Goal: Task Accomplishment & Management: Complete application form

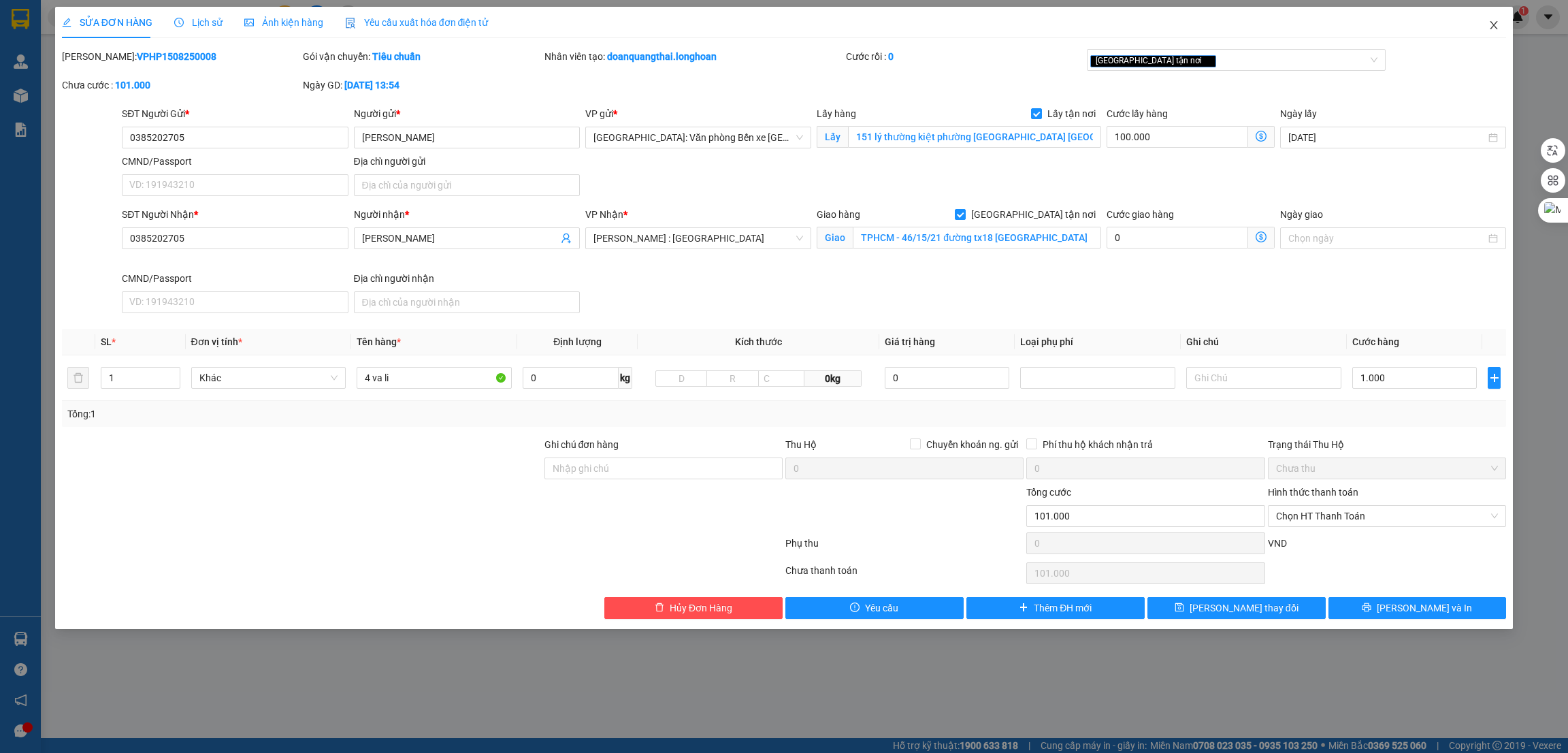
click at [1492, 21] on icon "close" at bounding box center [1494, 25] width 11 height 11
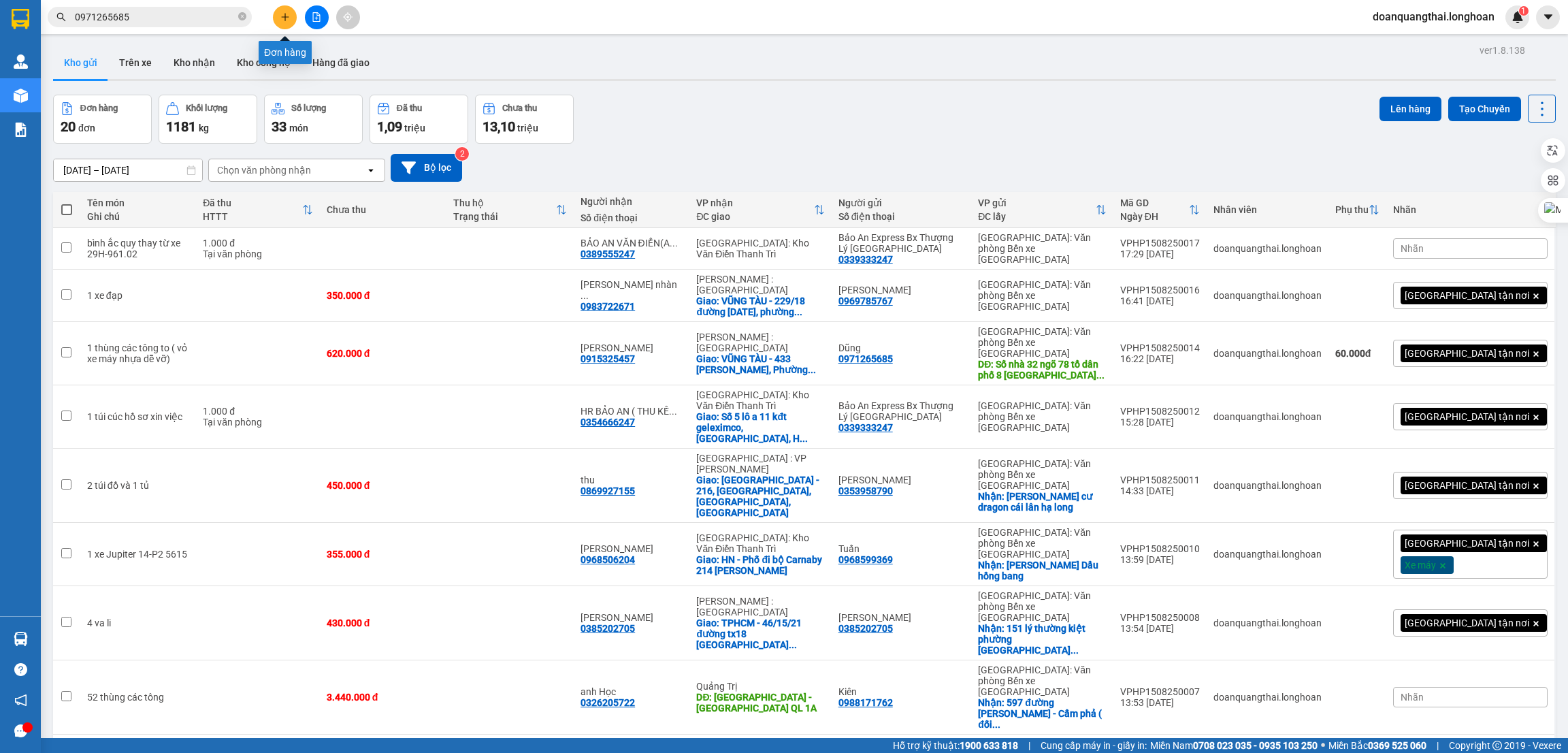
click at [293, 19] on button at bounding box center [284, 17] width 24 height 24
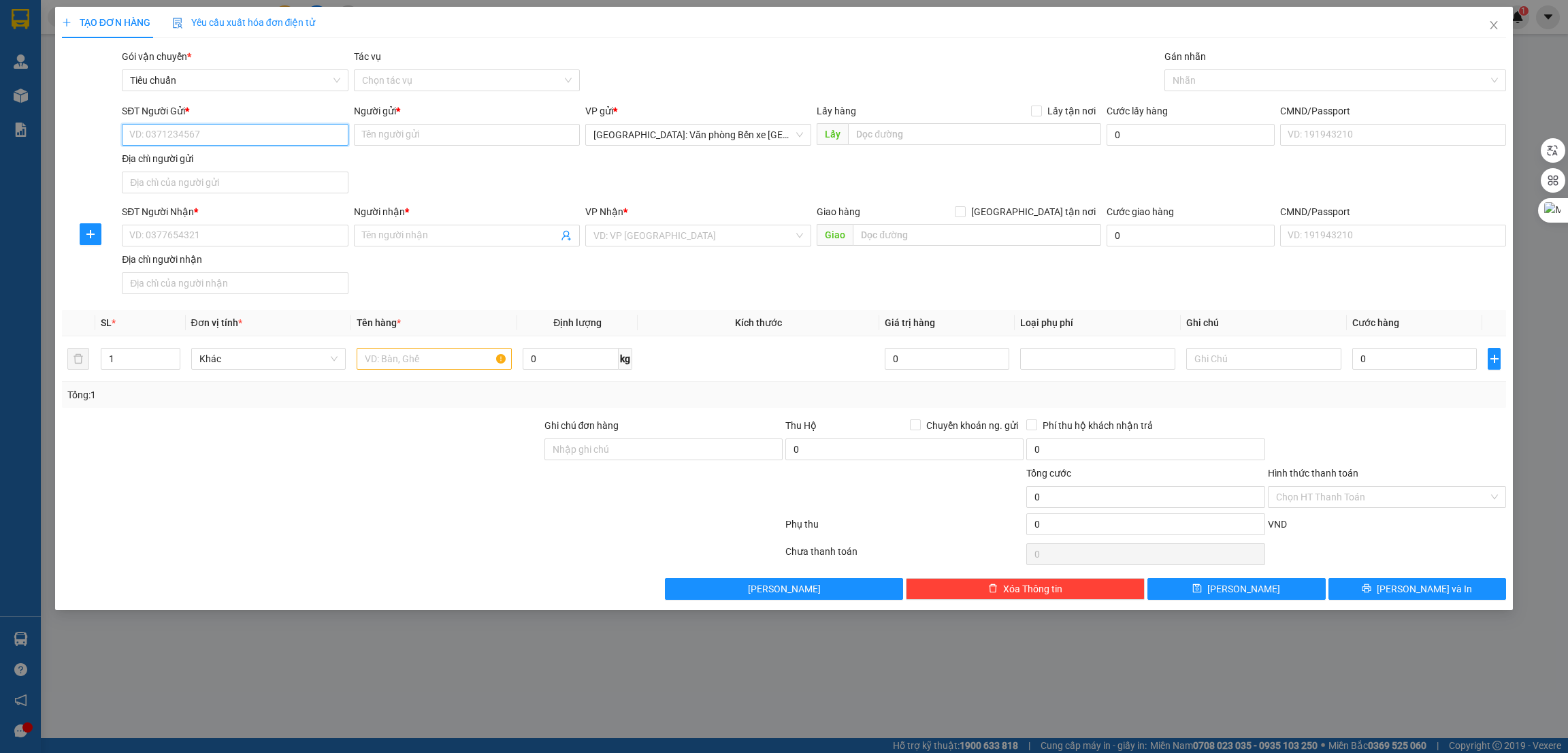
click at [272, 135] on input "SĐT Người Gửi *" at bounding box center [234, 135] width 226 height 22
type input "0977329939"
click at [401, 132] on input "Người gửi *" at bounding box center [467, 135] width 226 height 22
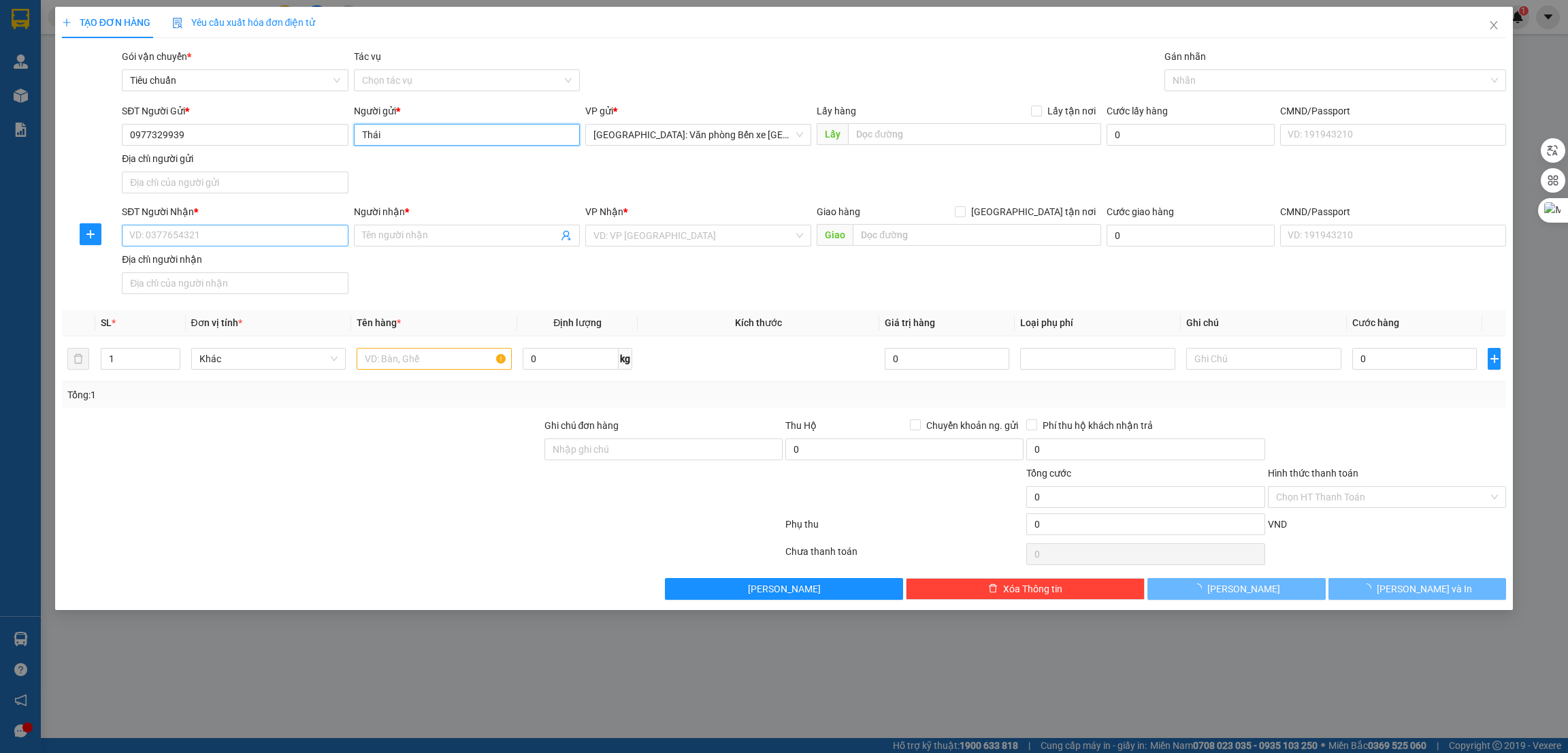
type input "Thái"
click at [244, 233] on input "SĐT Người Nhận *" at bounding box center [234, 236] width 226 height 22
type input "0396892115"
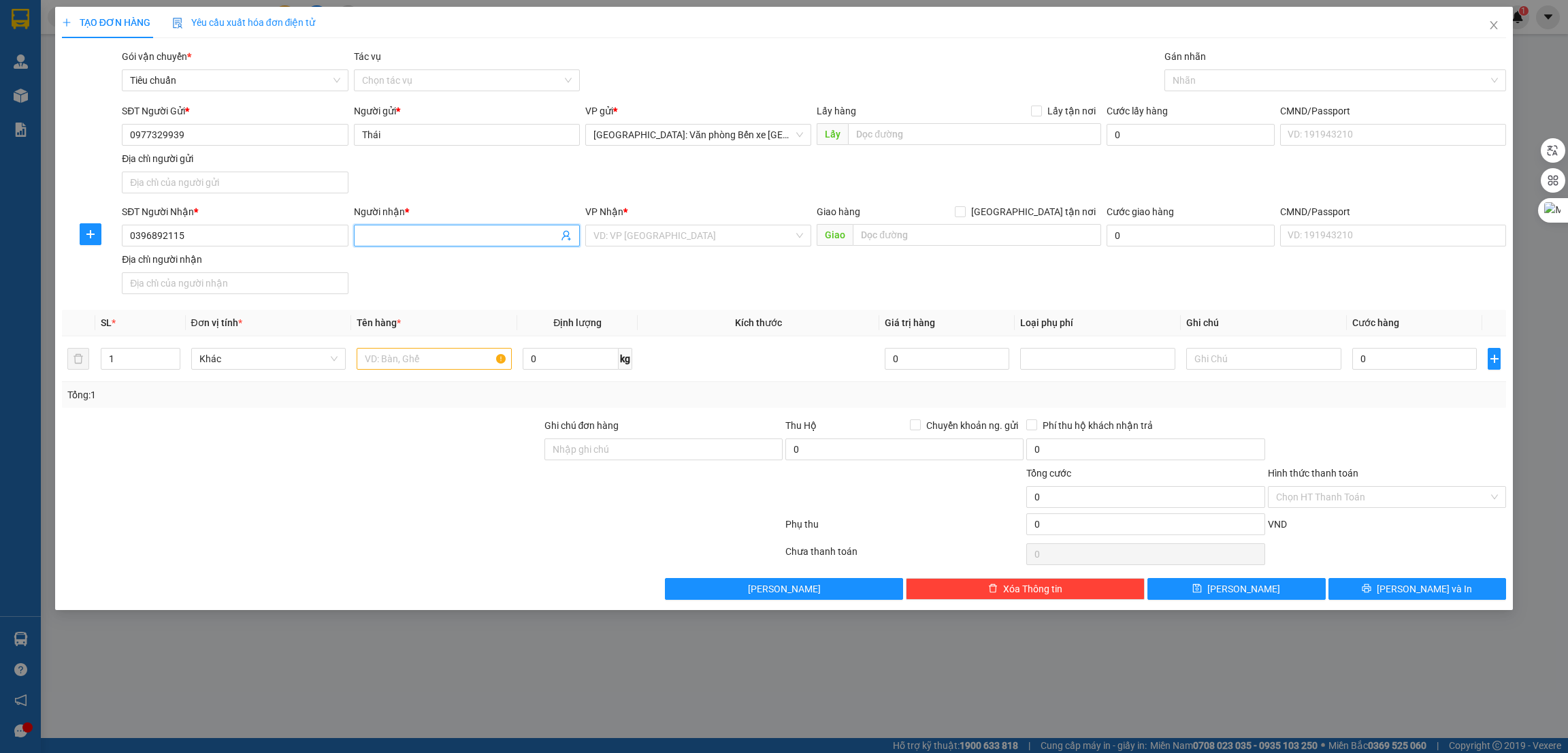
click at [414, 225] on span at bounding box center [467, 236] width 226 height 22
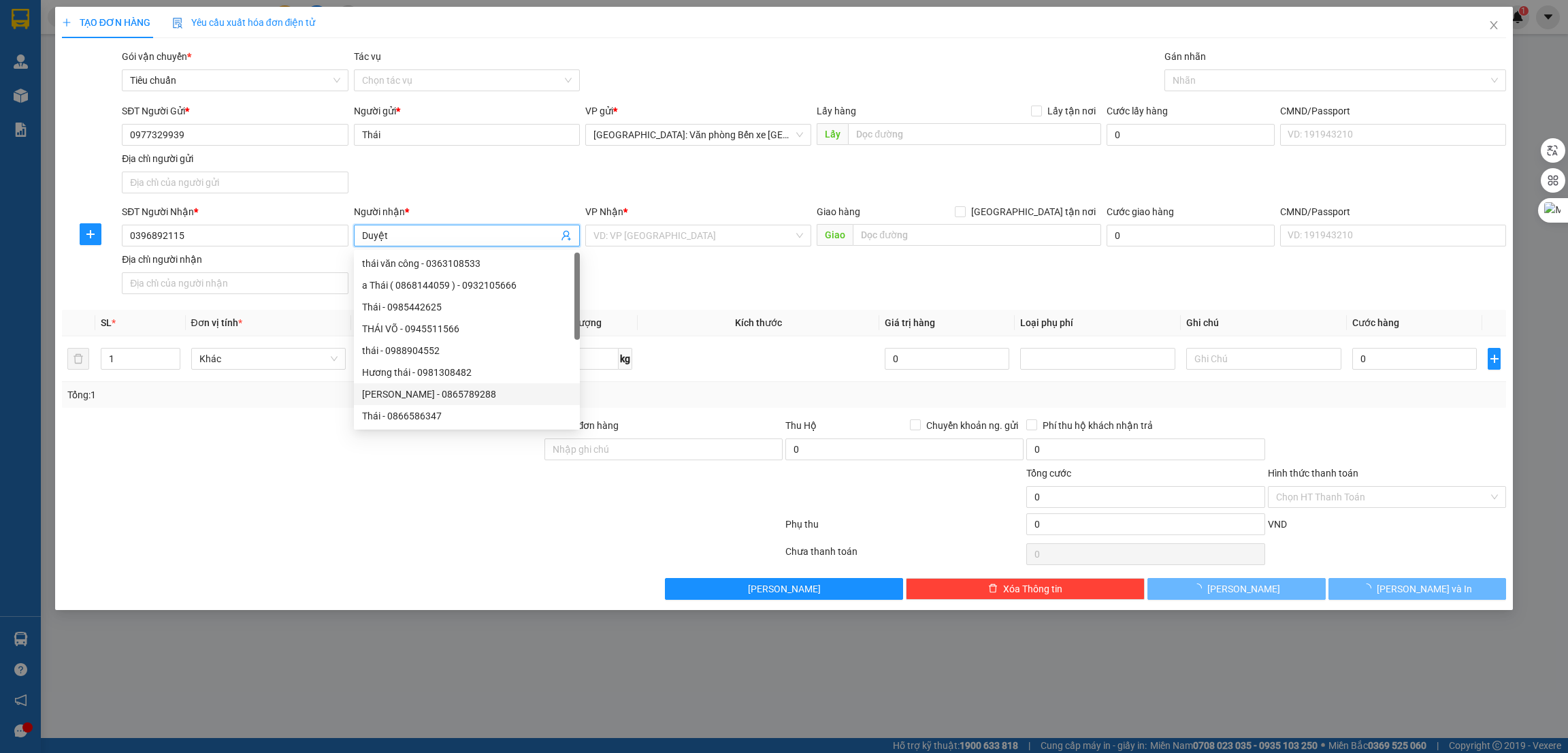
type input "Duyệt"
click at [410, 649] on div "TẠO ĐƠN HÀNG Yêu cầu xuất hóa đơn điện tử Transit Pickup Surcharge Ids Transit …" at bounding box center [784, 376] width 1568 height 753
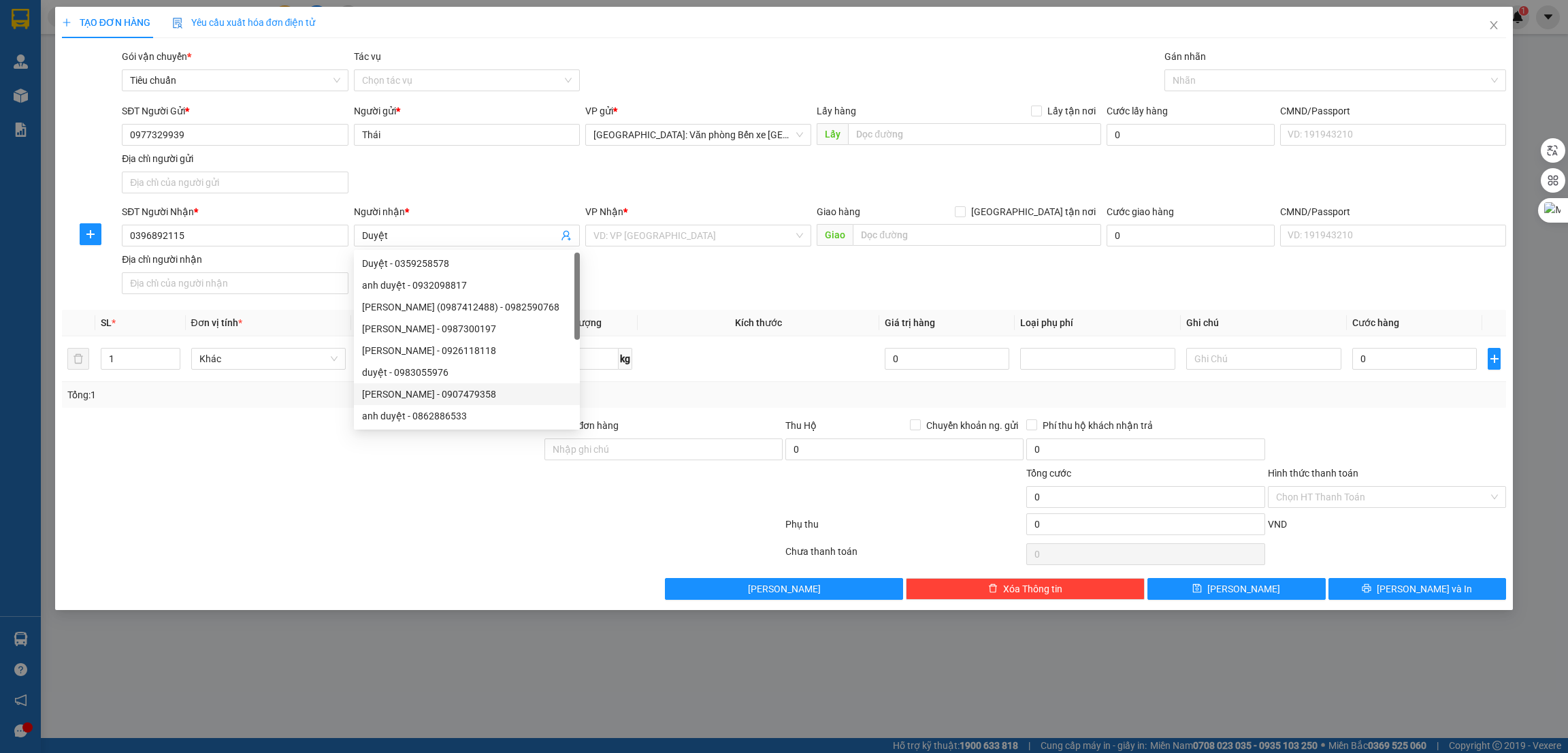
click at [365, 521] on div at bounding box center [422, 527] width 724 height 27
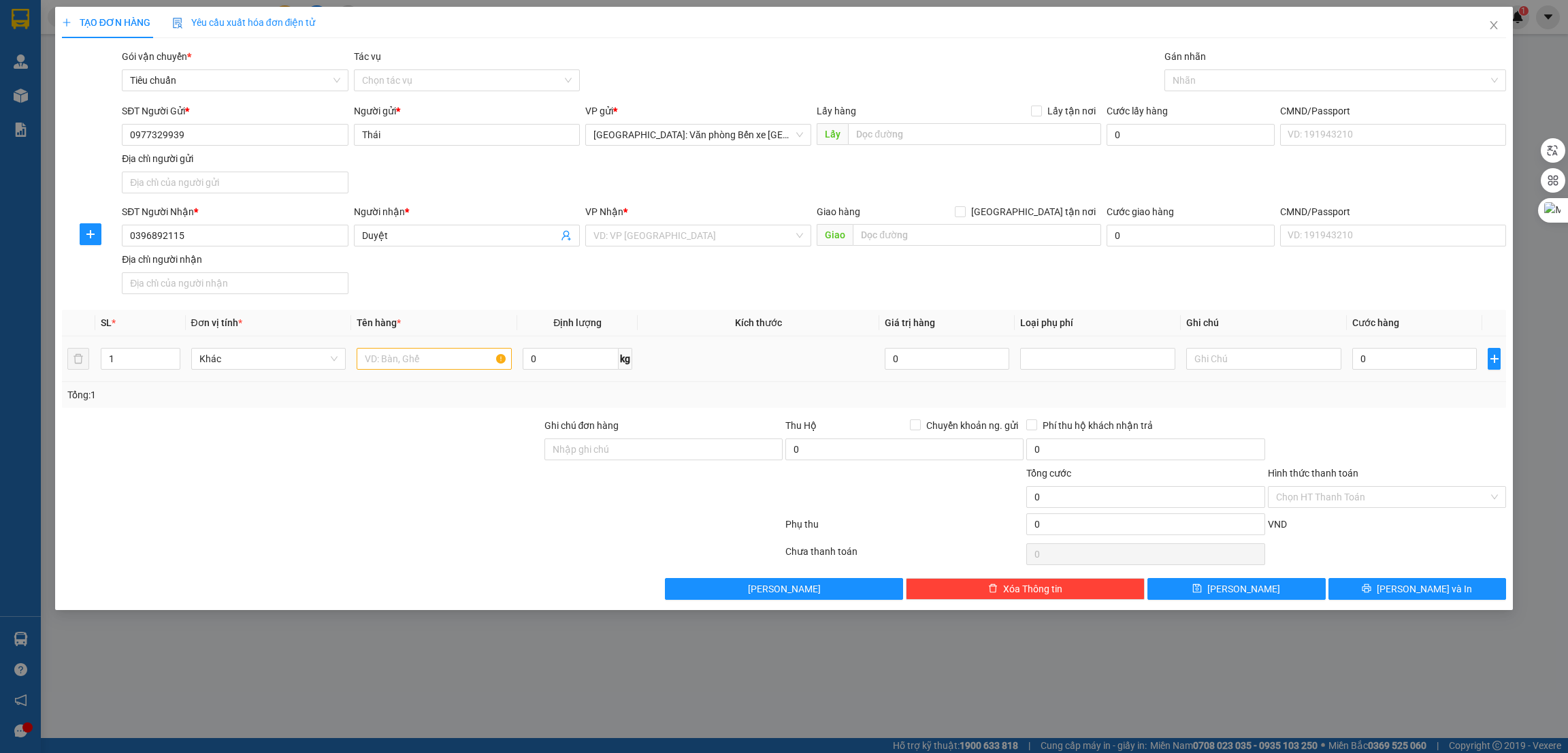
click at [405, 371] on div at bounding box center [434, 359] width 155 height 27
click at [406, 361] on input "text" at bounding box center [434, 359] width 155 height 22
type input "1 xe wave rs"
click at [621, 447] on input "Ghi chú đơn hàng" at bounding box center [663, 449] width 238 height 22
type input "1 CHÌA KHÓA"
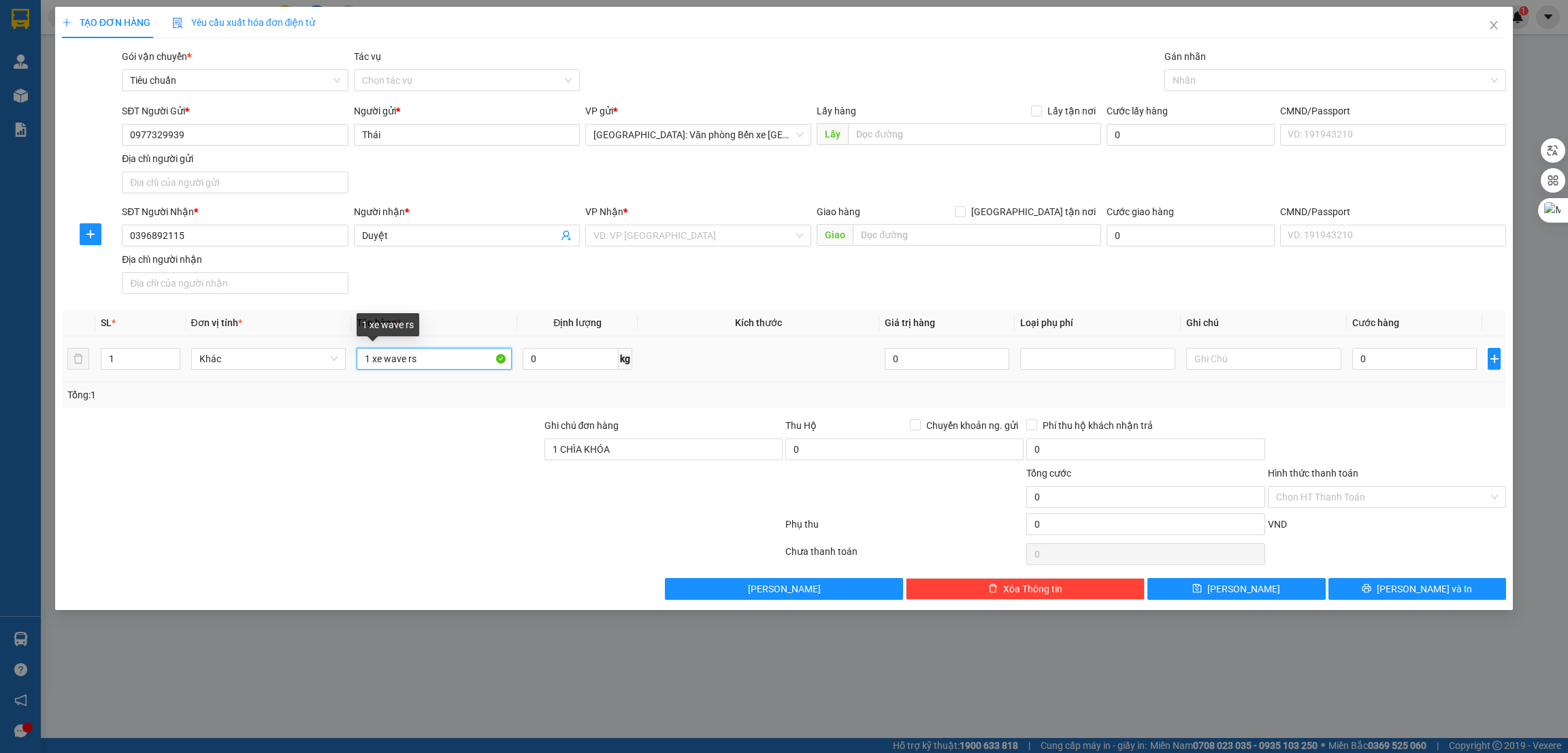
click at [429, 361] on input "1 xe wave rs" at bounding box center [434, 359] width 155 height 22
type input "1 xe wave rs"
click at [659, 455] on input "1 CHÌA KHÓA" at bounding box center [663, 449] width 238 height 22
type input "1 CHÌA KHÓA +1 GIẤY TỜ XE BỎ CỐP XE"
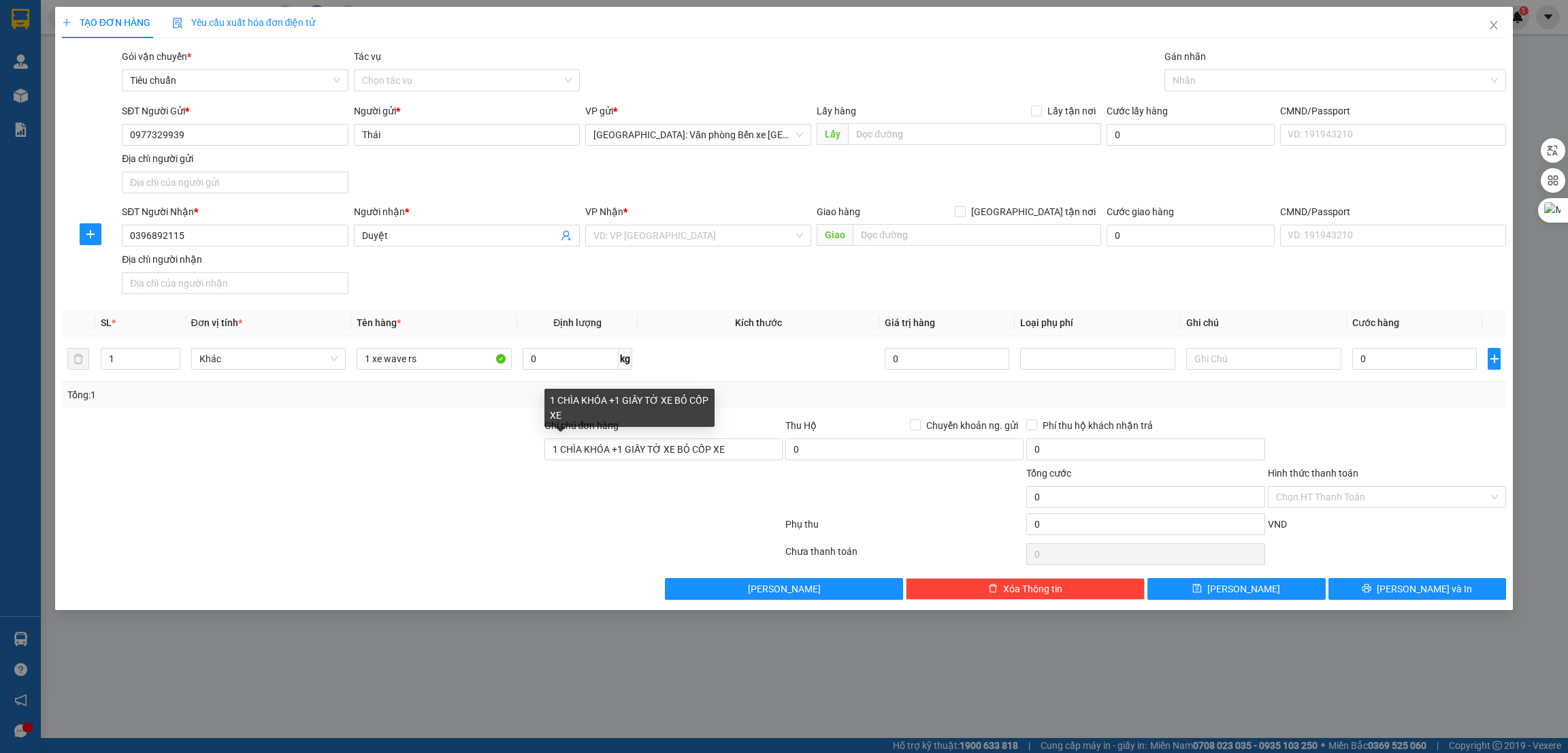
click at [381, 429] on div at bounding box center [302, 441] width 482 height 47
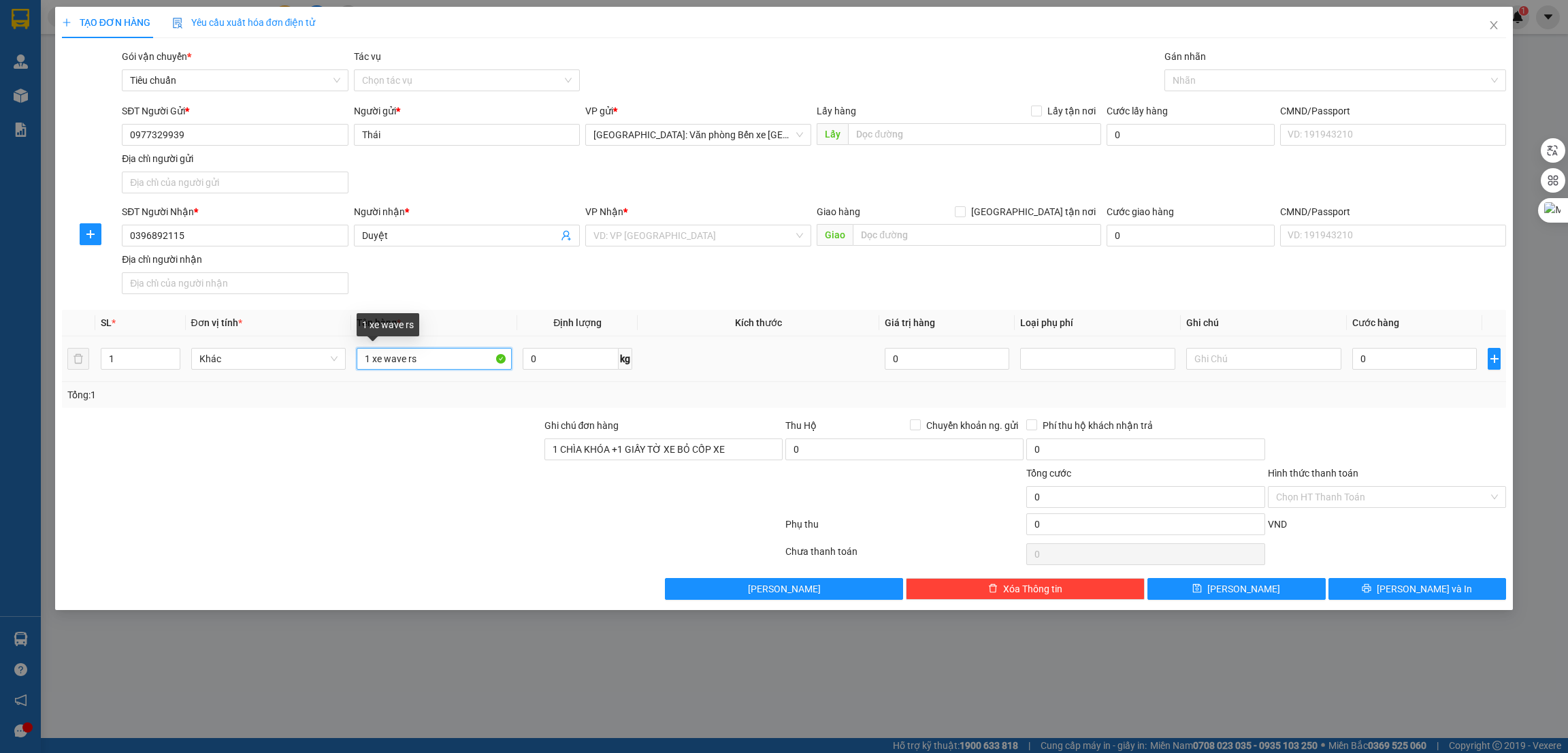
click at [449, 361] on input "1 xe wave rs" at bounding box center [434, 359] width 155 height 22
type input "1 xe wave rs 18B1-918.54"
click at [465, 474] on div at bounding box center [302, 489] width 482 height 47
click at [639, 229] on input "search" at bounding box center [693, 236] width 200 height 21
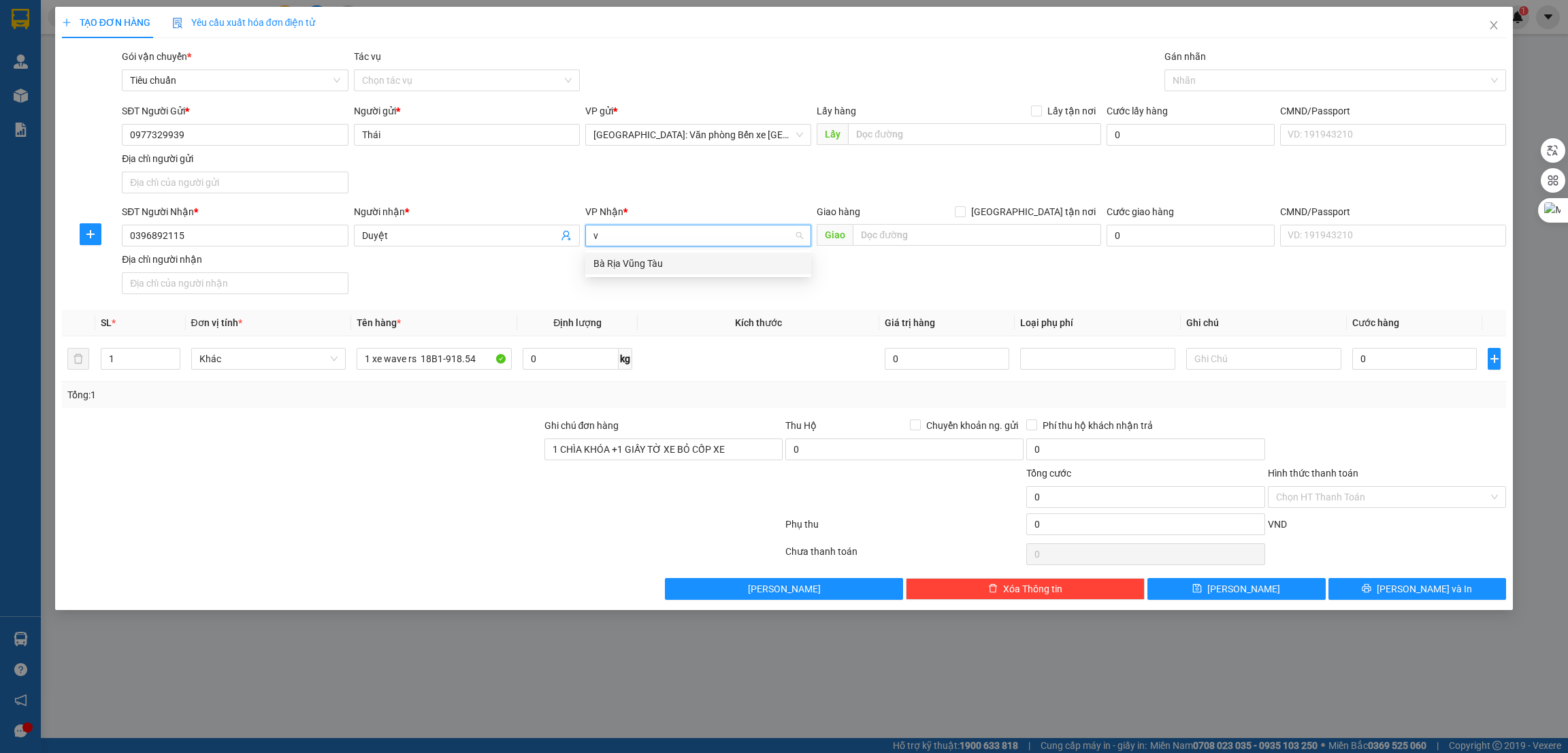
type input "vă"
click at [629, 308] on div "[GEOGRAPHIC_DATA]: Kho Văn Điển Thanh Trì" at bounding box center [726, 307] width 266 height 15
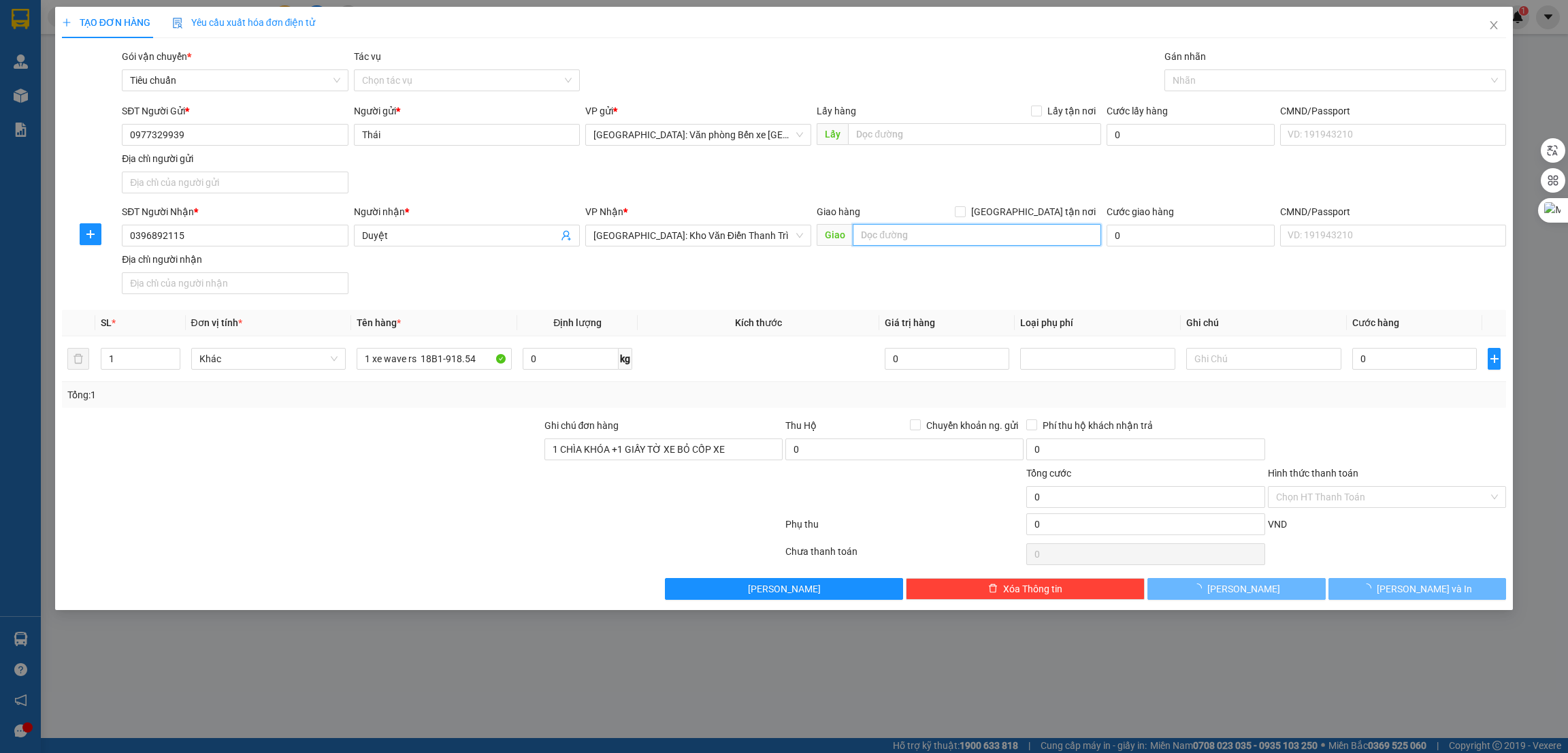
click at [937, 235] on input "text" at bounding box center [976, 235] width 248 height 22
type input "NAM ĐỊNH"
click at [1077, 216] on span "[GEOGRAPHIC_DATA] tận nơi" at bounding box center [1033, 212] width 135 height 15
click at [965, 216] on input "[GEOGRAPHIC_DATA] tận nơi" at bounding box center [960, 211] width 10 height 10
checkbox input "true"
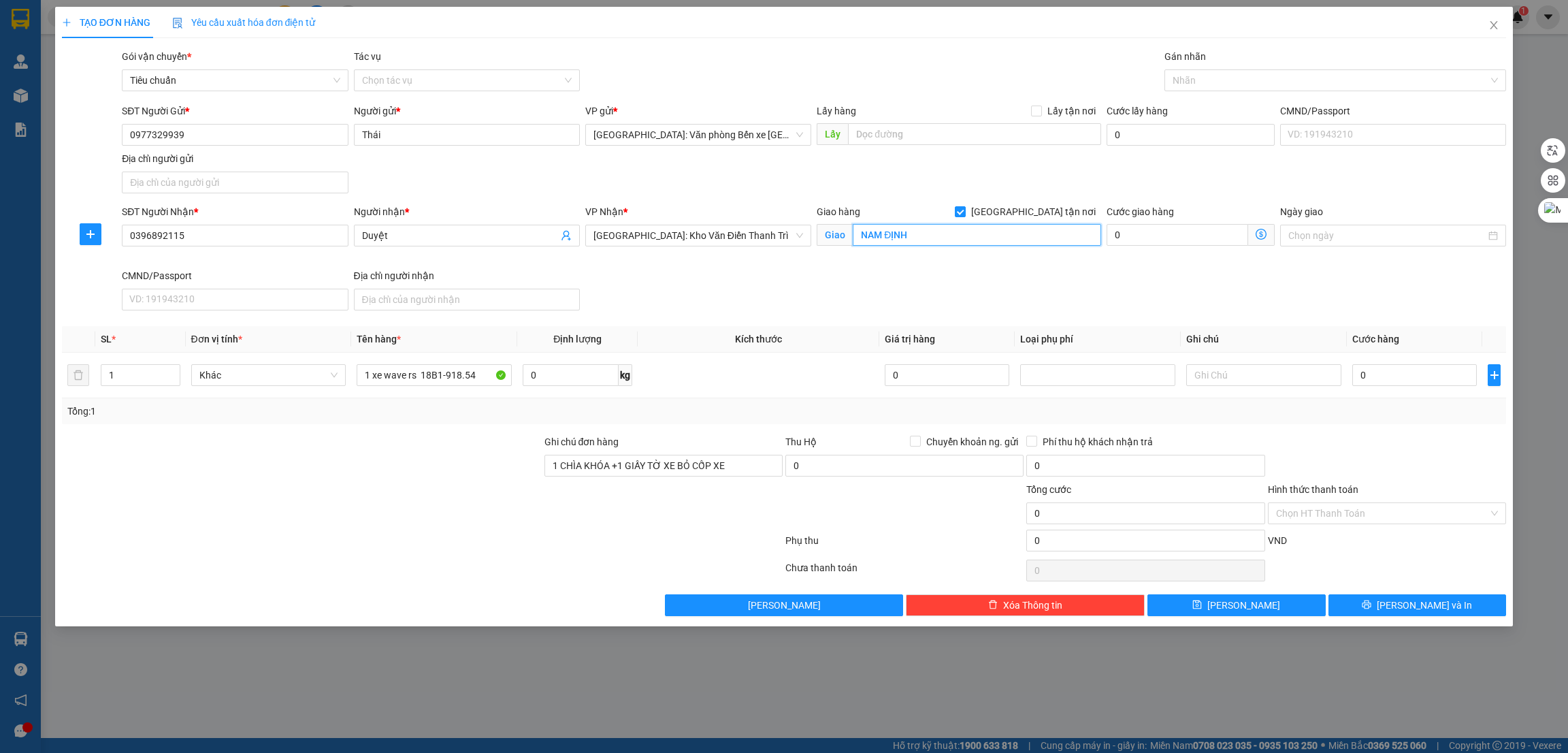
click at [982, 229] on input "NAM ĐỊNH" at bounding box center [976, 235] width 248 height 22
click at [977, 239] on input "NAM ĐỊNH" at bounding box center [976, 235] width 248 height 22
type input "NAM ĐỊNH - đội 1 xóm hợp thành, xã hải dông, hải hậu"
click at [1224, 104] on div "Cước lấy hàng" at bounding box center [1191, 114] width 168 height 21
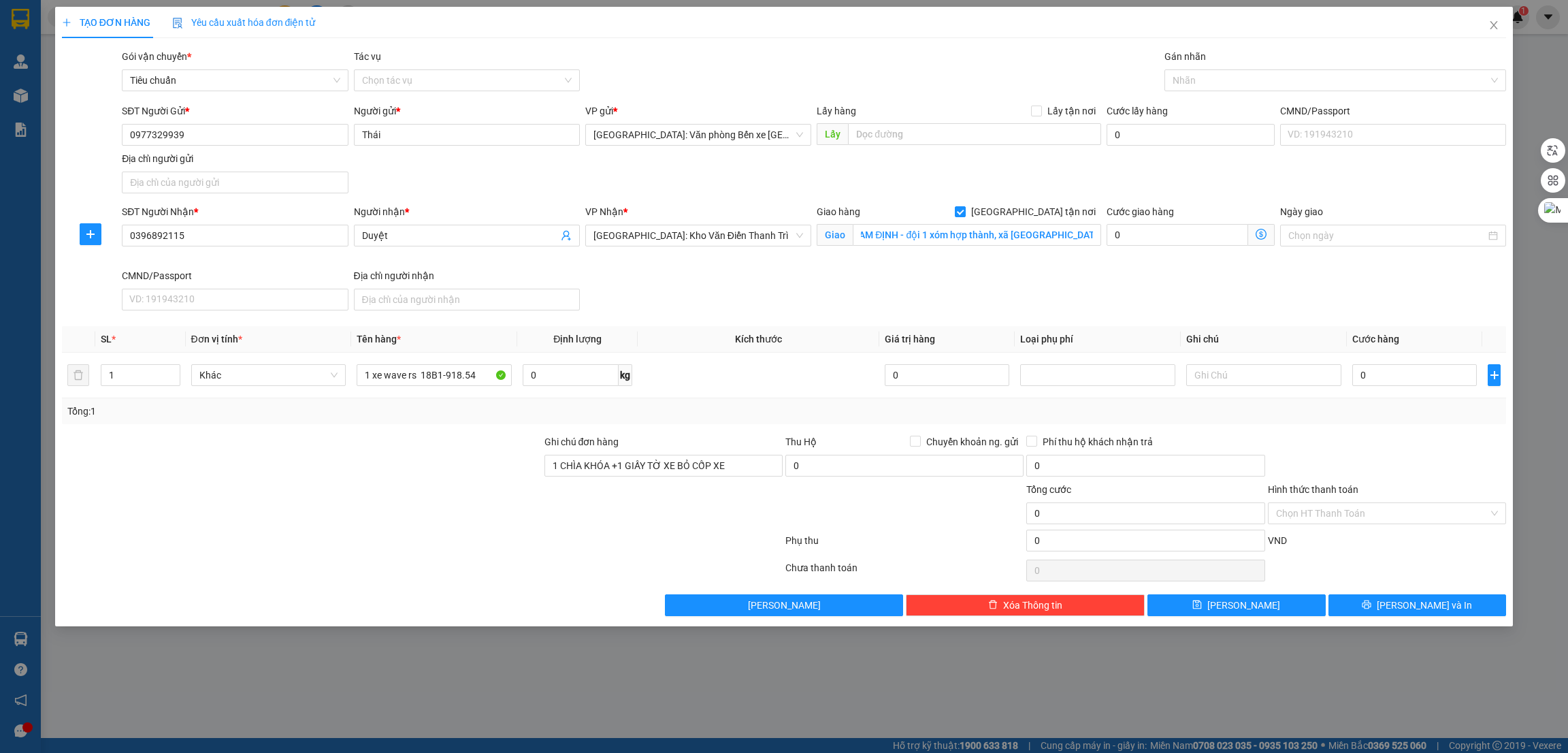
scroll to position [0, 0]
click at [1228, 81] on div at bounding box center [1329, 80] width 322 height 16
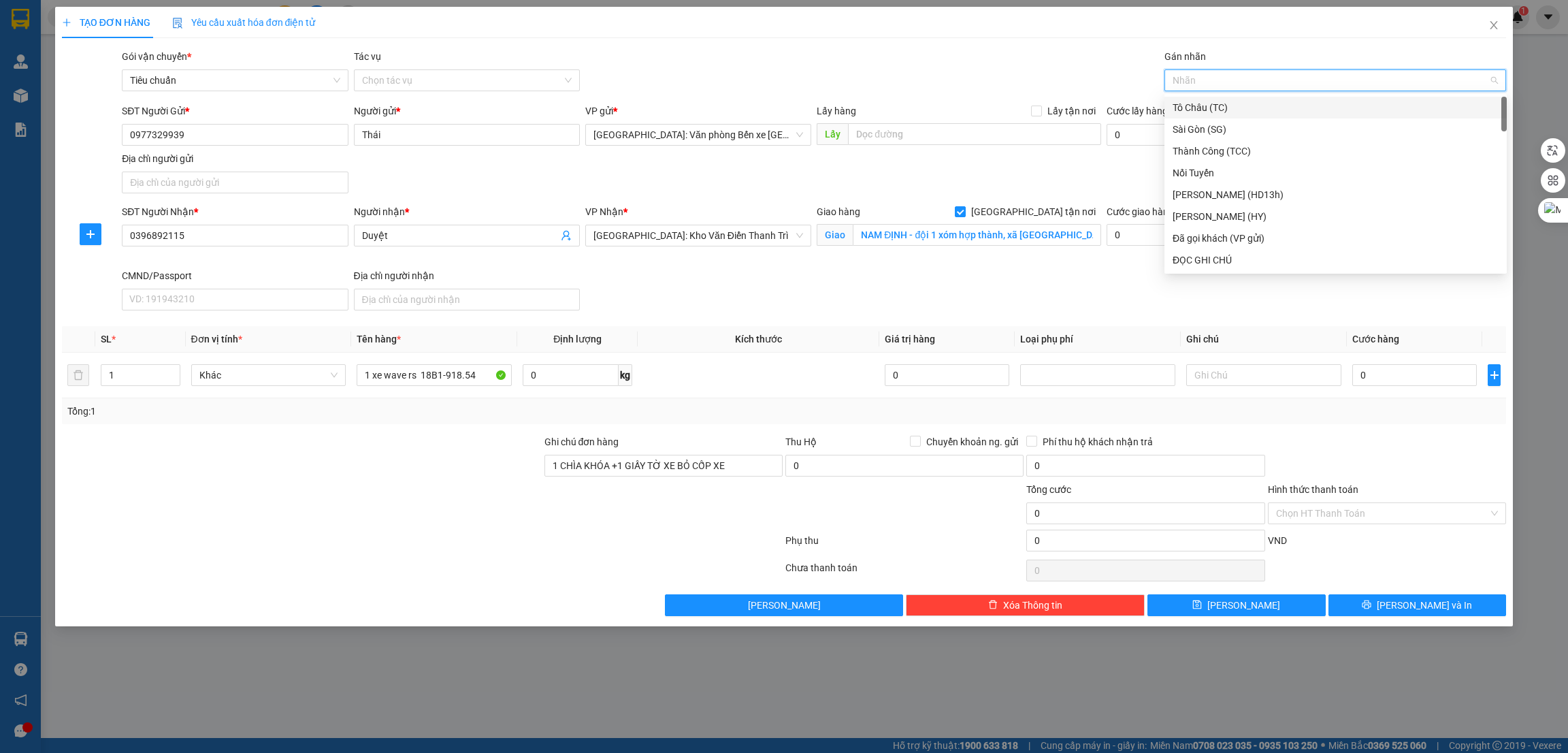
type input "g"
click at [1203, 258] on div "[GEOGRAPHIC_DATA] tận nơi" at bounding box center [1336, 260] width 326 height 15
click at [1073, 234] on input "NAM ĐỊNH - đội 1 xóm hợp thành, xã hải dông, hải hậu" at bounding box center [976, 235] width 248 height 22
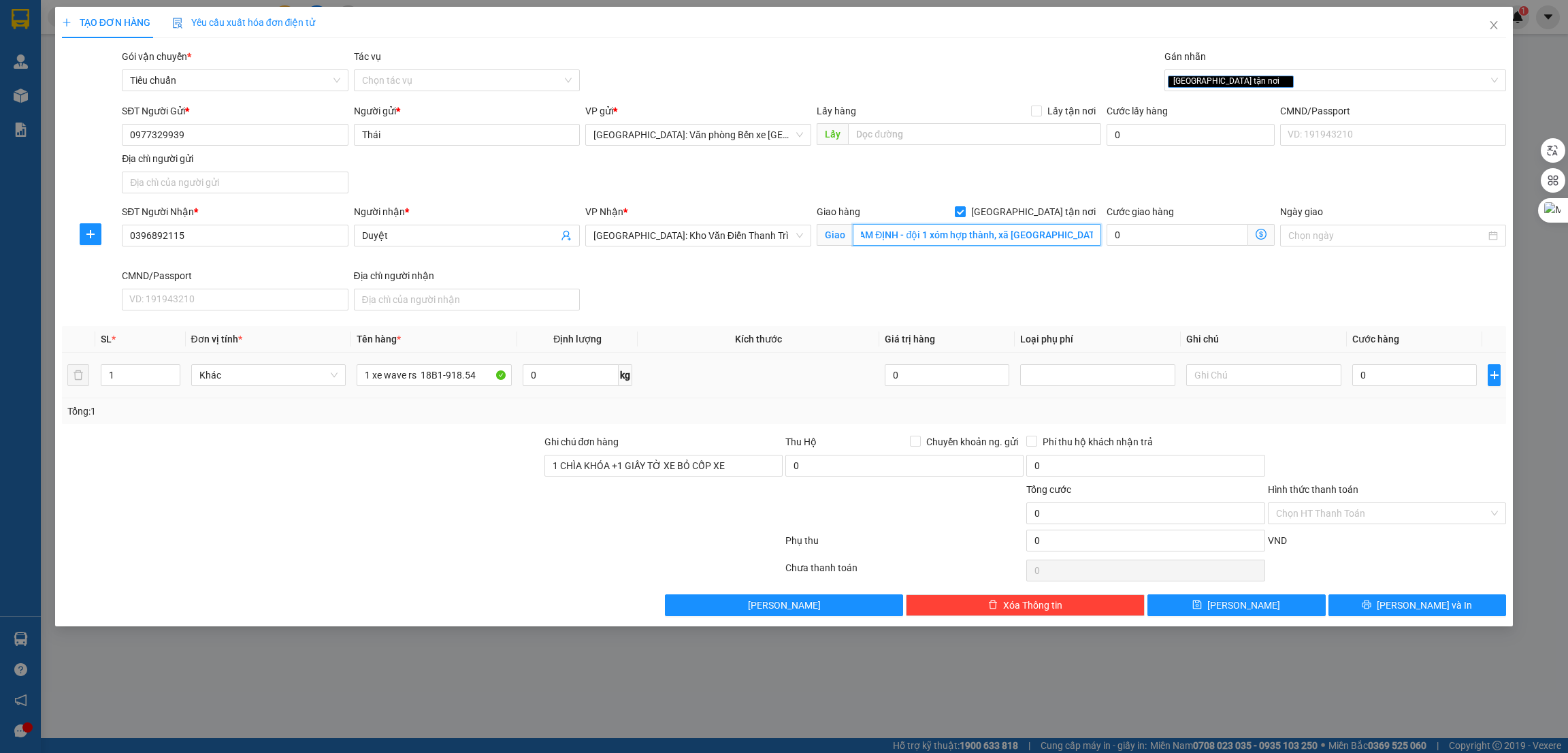
scroll to position [0, 11]
type input "NAM ĐỊNH - đội 1 xóm hợp thành, xã hải dông, hải hậu"
click at [469, 245] on span "Duyệt" at bounding box center [467, 236] width 226 height 22
type input "Duyệt (0364572057 - Bố Nam)"
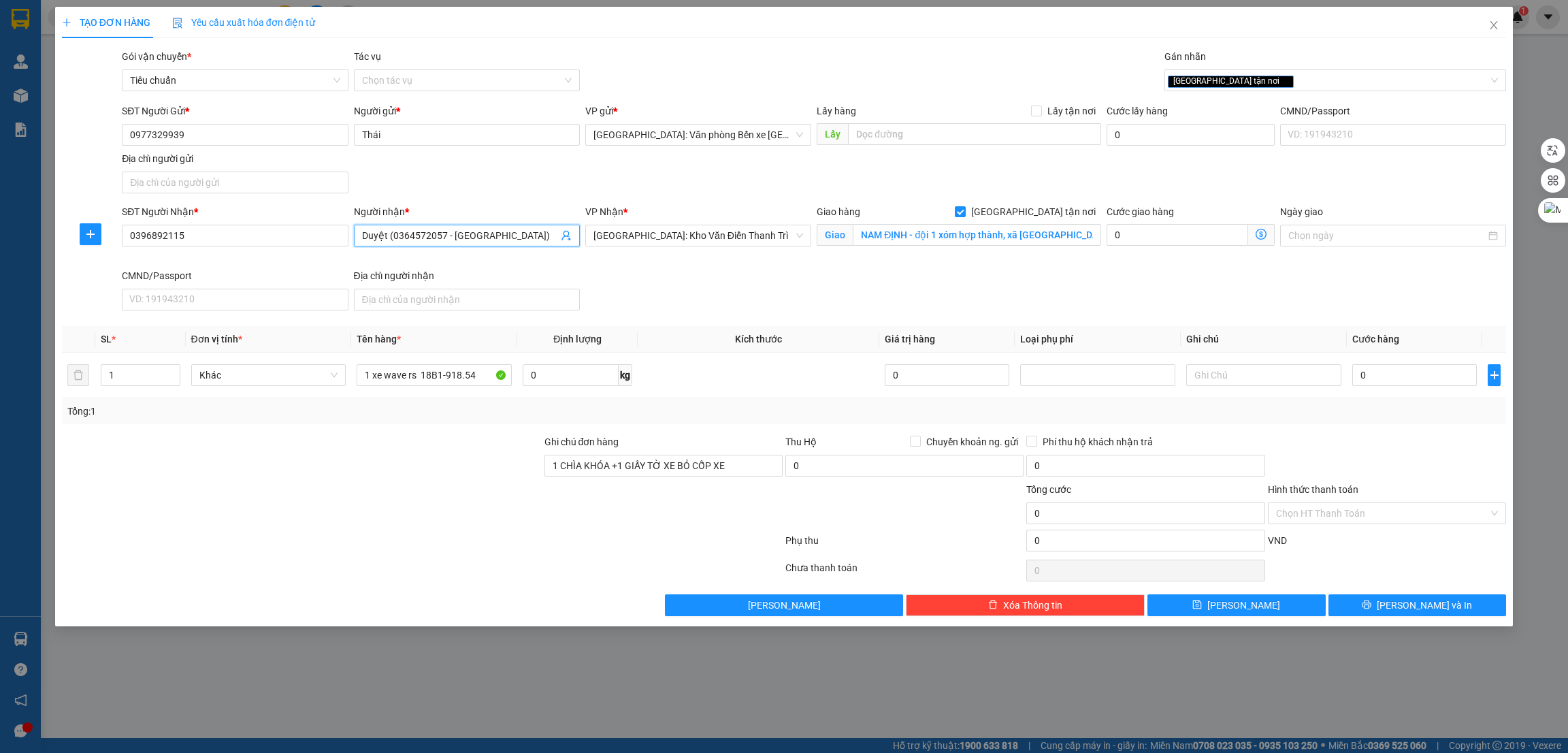
click at [436, 516] on div at bounding box center [302, 505] width 482 height 47
click at [1398, 387] on div "0" at bounding box center [1414, 375] width 124 height 27
click at [1400, 381] on input "0" at bounding box center [1414, 375] width 124 height 22
type input "3"
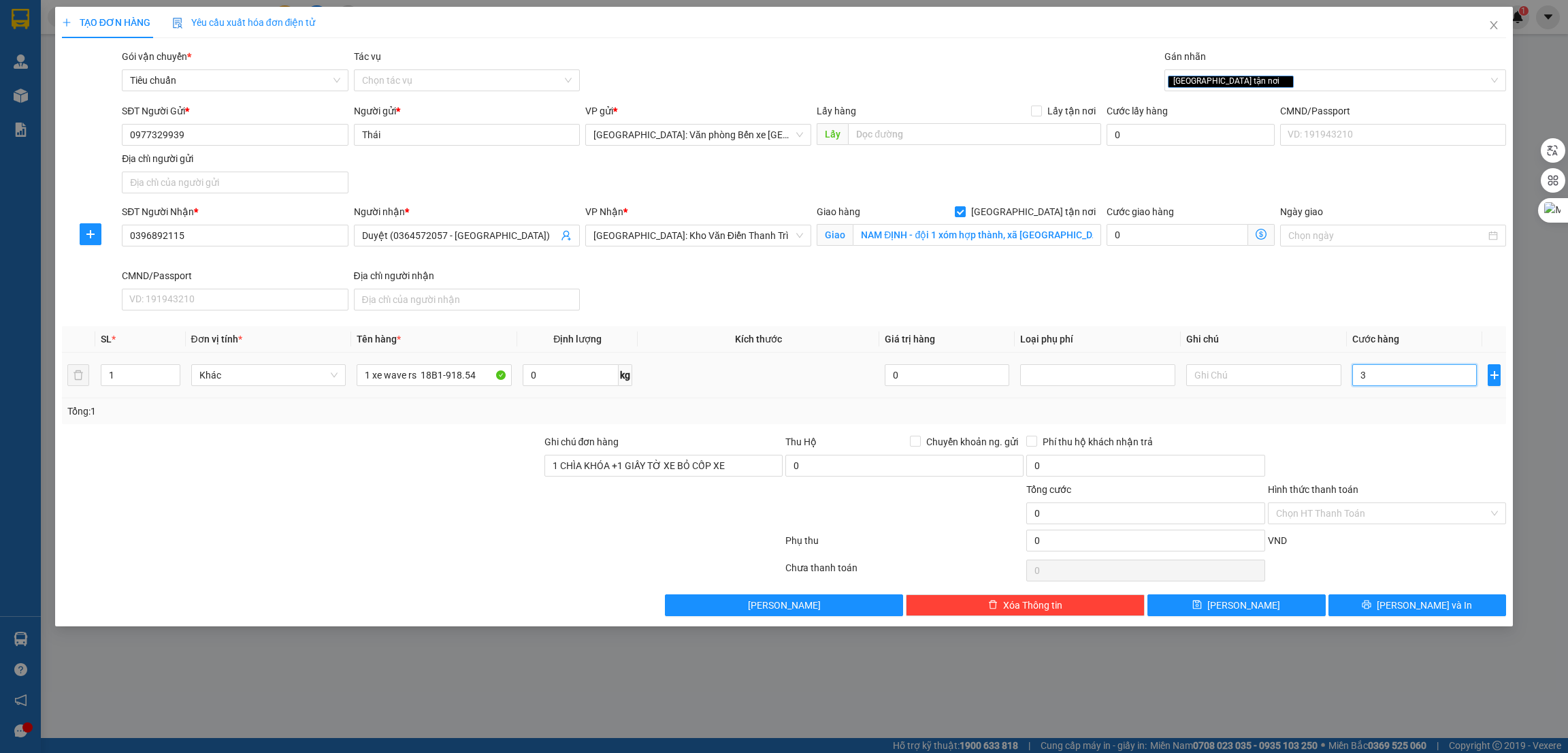
type input "3"
type input "39"
type input "390"
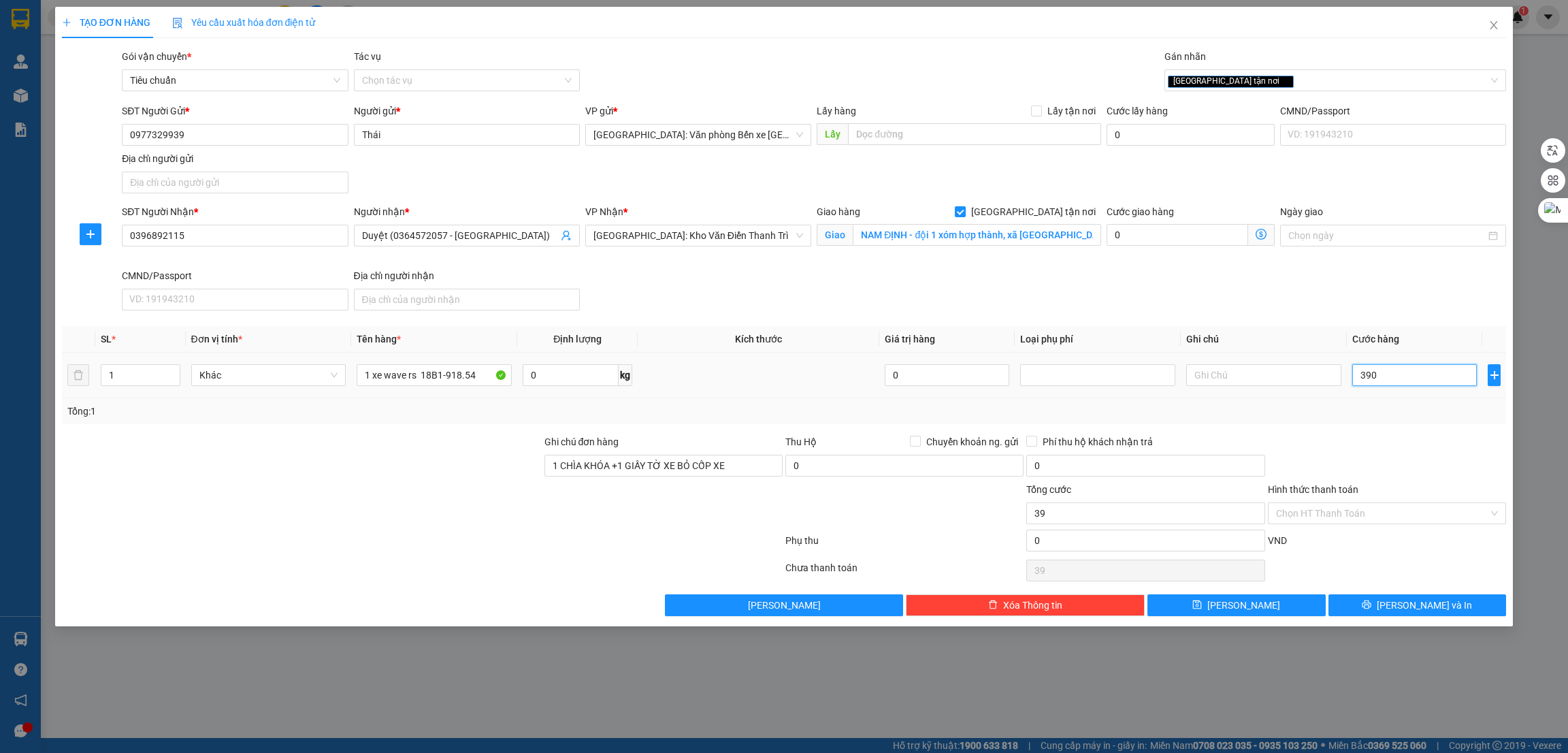
type input "390"
type input "3.900"
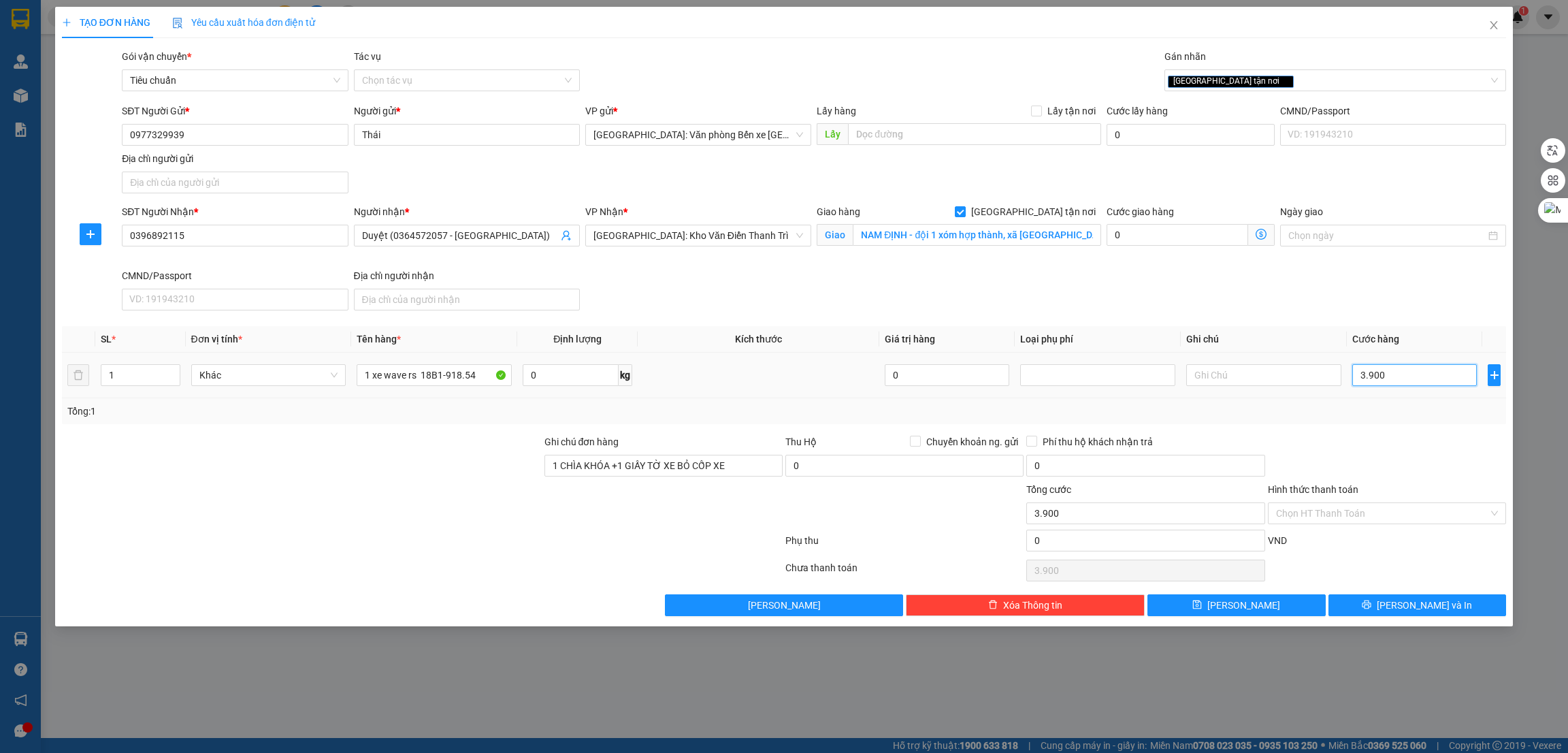
type input "39.000"
type input "390.000"
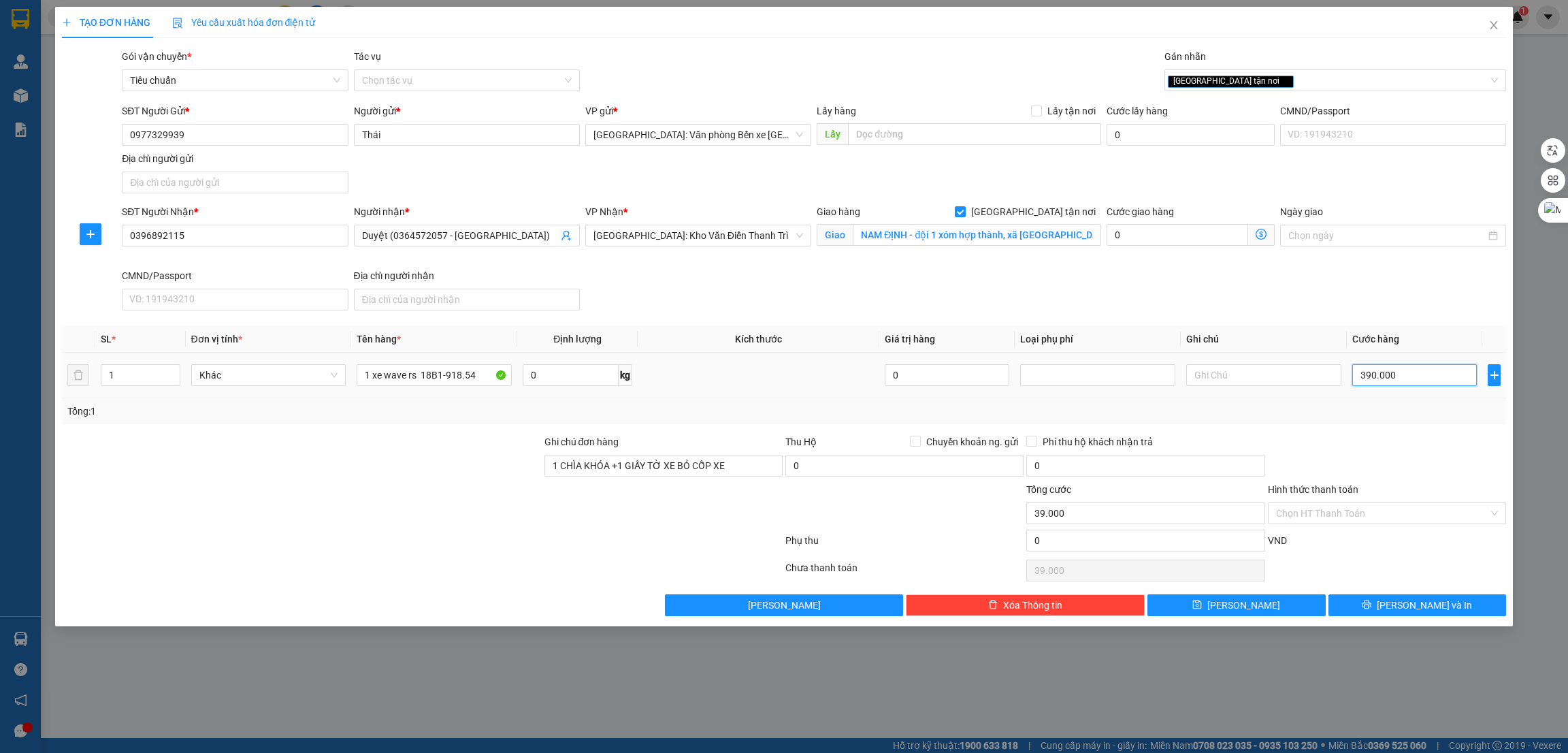
type input "390.000"
click at [605, 523] on div at bounding box center [663, 505] width 241 height 47
click at [1413, 513] on input "Hình thức thanh toán" at bounding box center [1382, 513] width 212 height 21
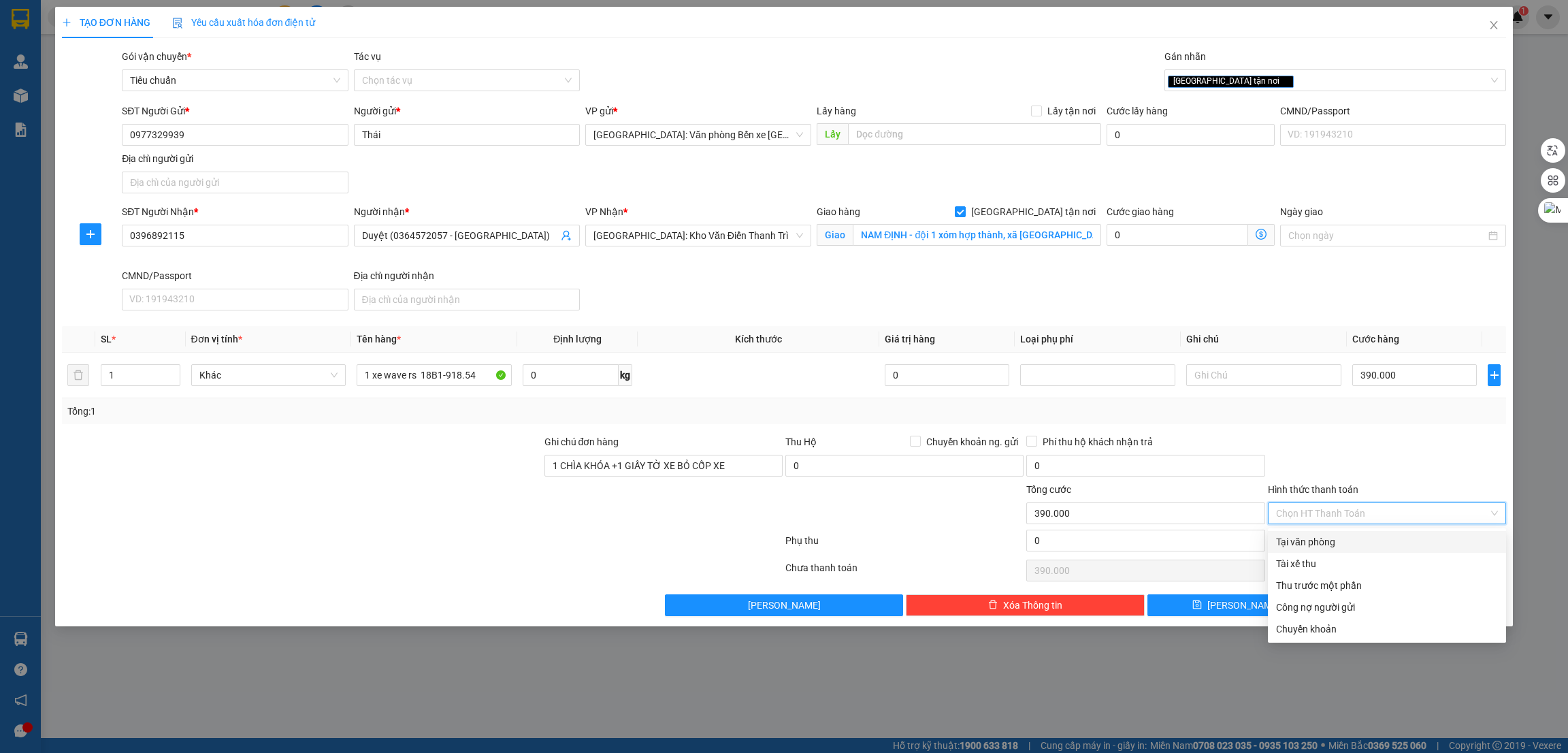
click at [1387, 446] on div at bounding box center [1387, 458] width 241 height 47
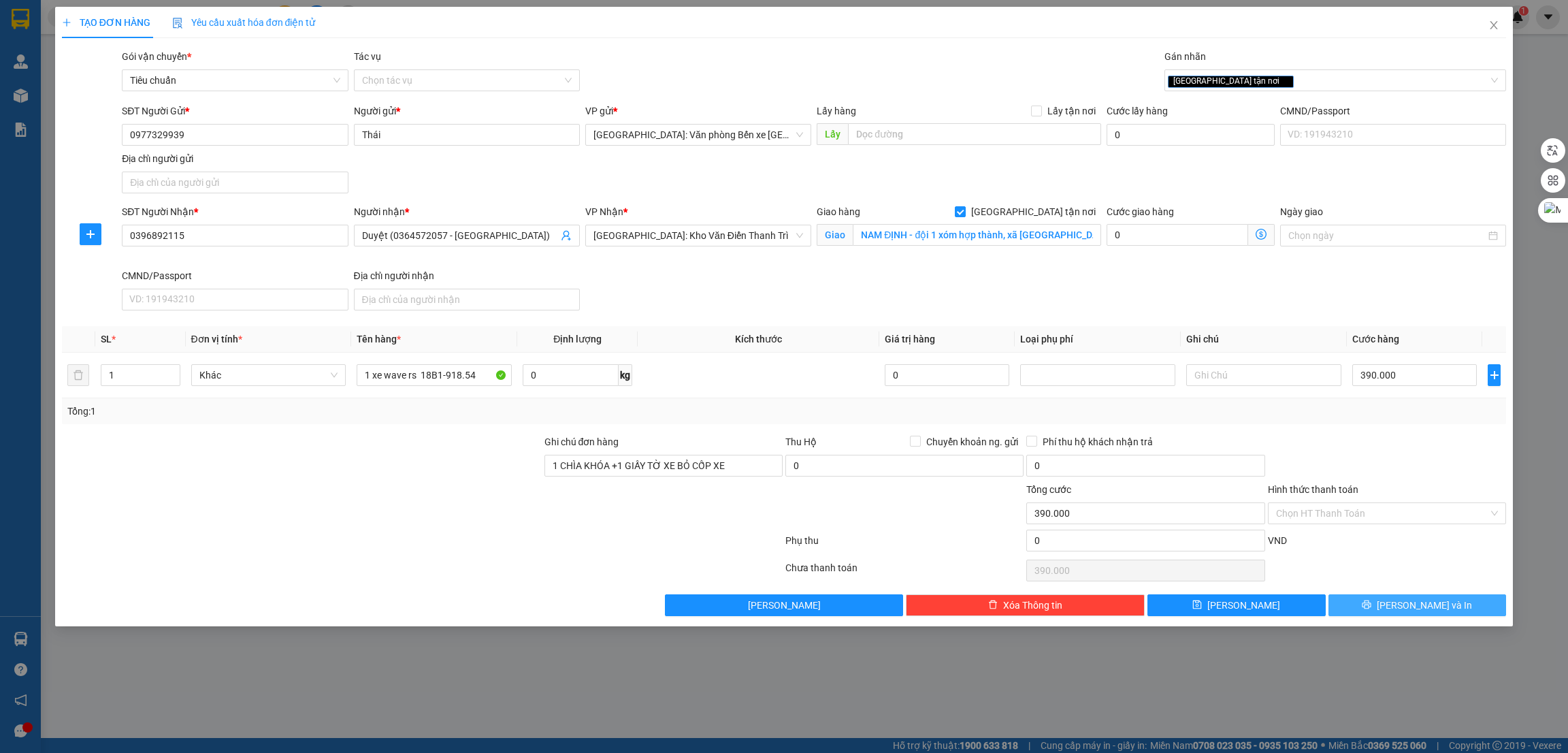
click at [1411, 612] on span "Lưu và In" at bounding box center [1424, 605] width 96 height 15
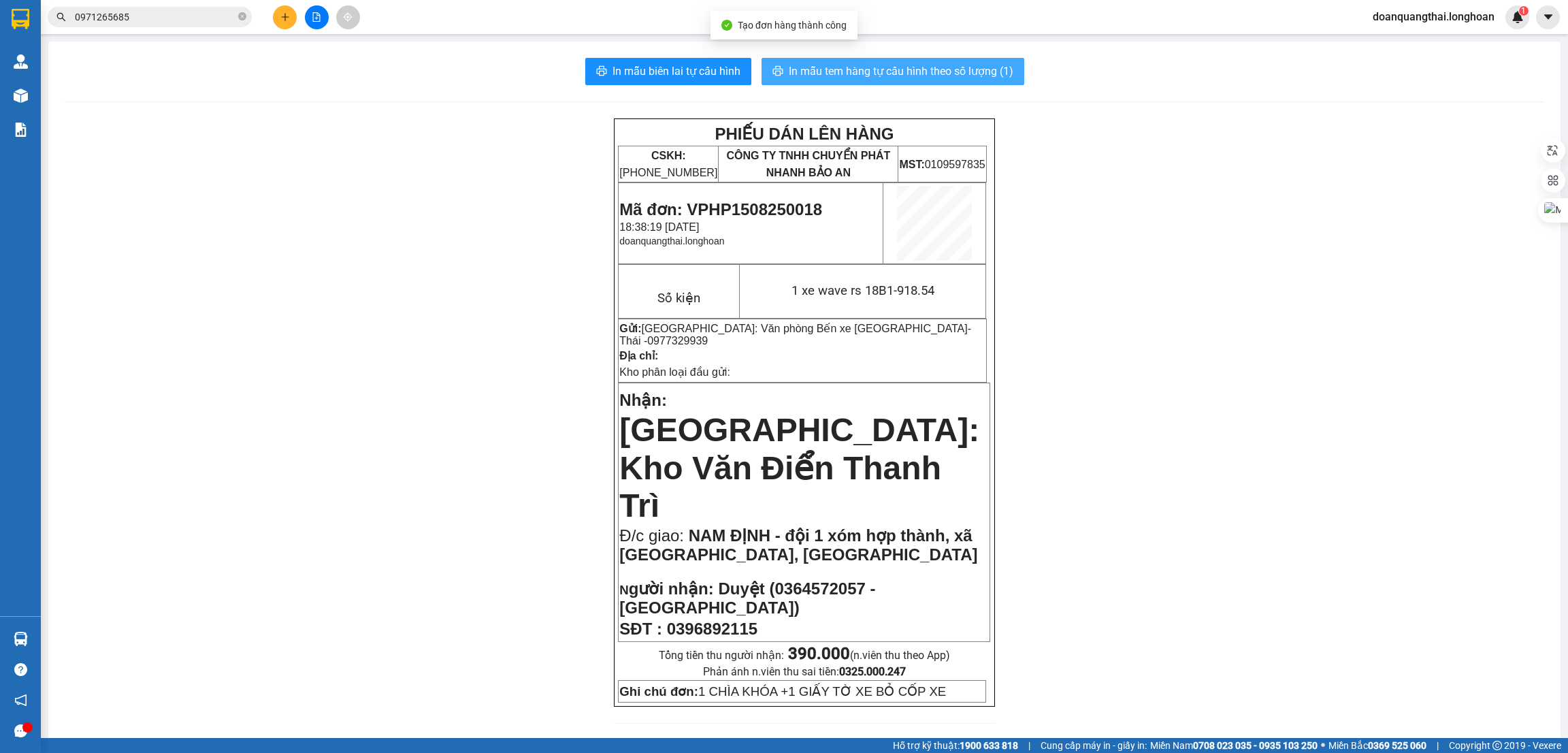
click at [860, 75] on span "In mẫu tem hàng tự cấu hình theo số lượng (1)" at bounding box center [901, 71] width 225 height 17
click at [669, 86] on div "In mẫu biên lai tự cấu hình In mẫu tem hàng tự cấu hình theo số lượng (1) PHIẾU…" at bounding box center [804, 761] width 1512 height 1441
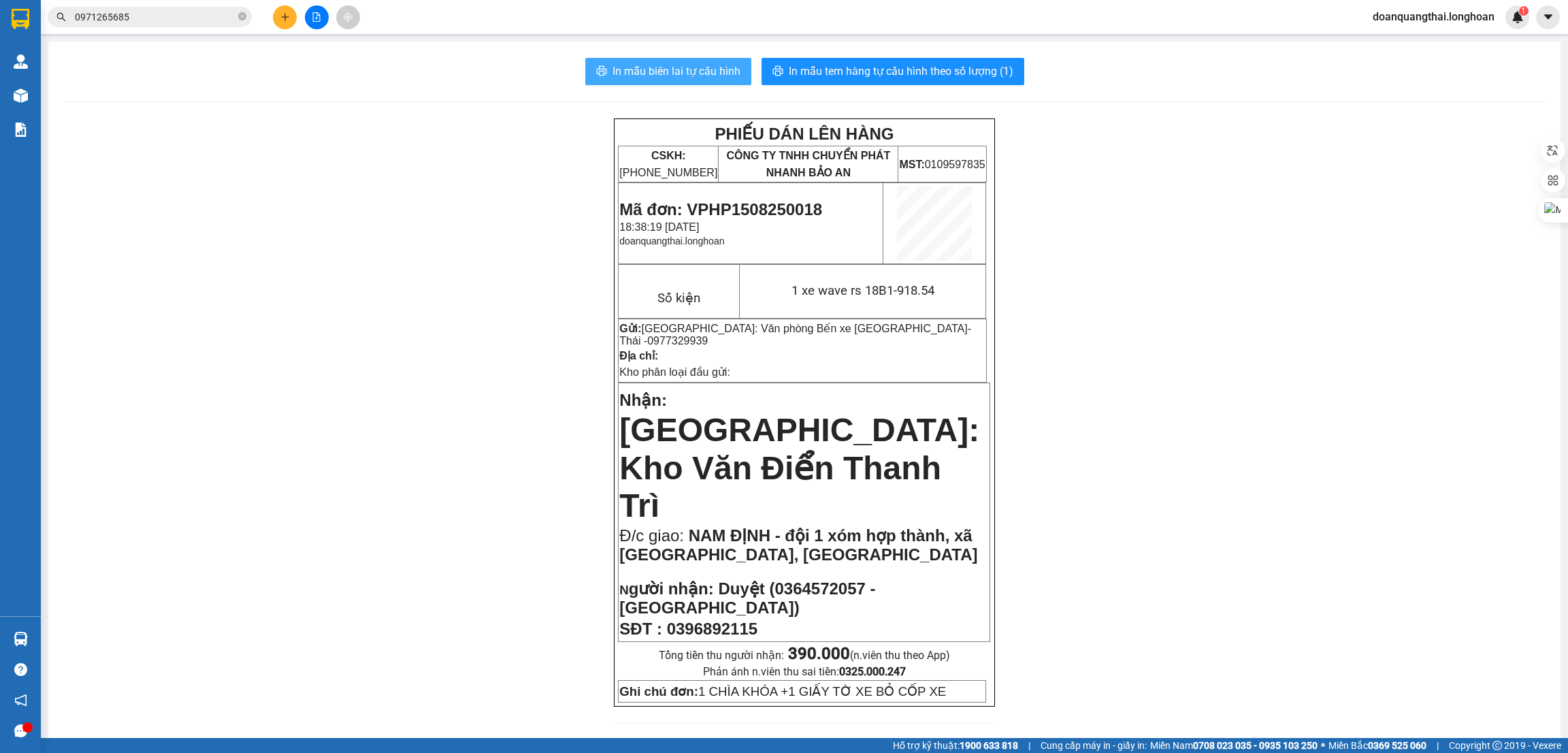
click at [669, 75] on span "In mẫu biên lai tự cấu hình" at bounding box center [676, 71] width 128 height 17
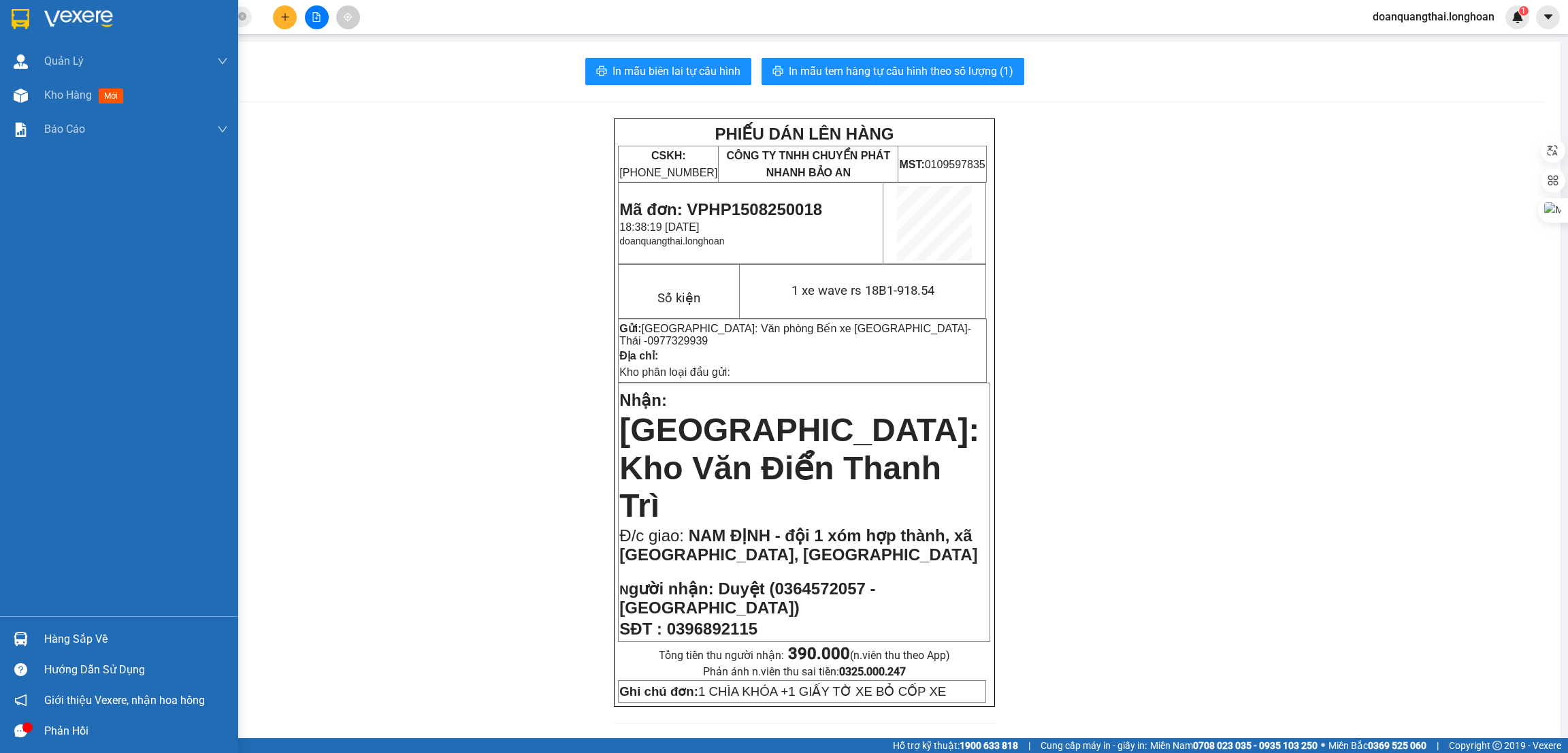
click at [25, 21] on img at bounding box center [21, 19] width 18 height 21
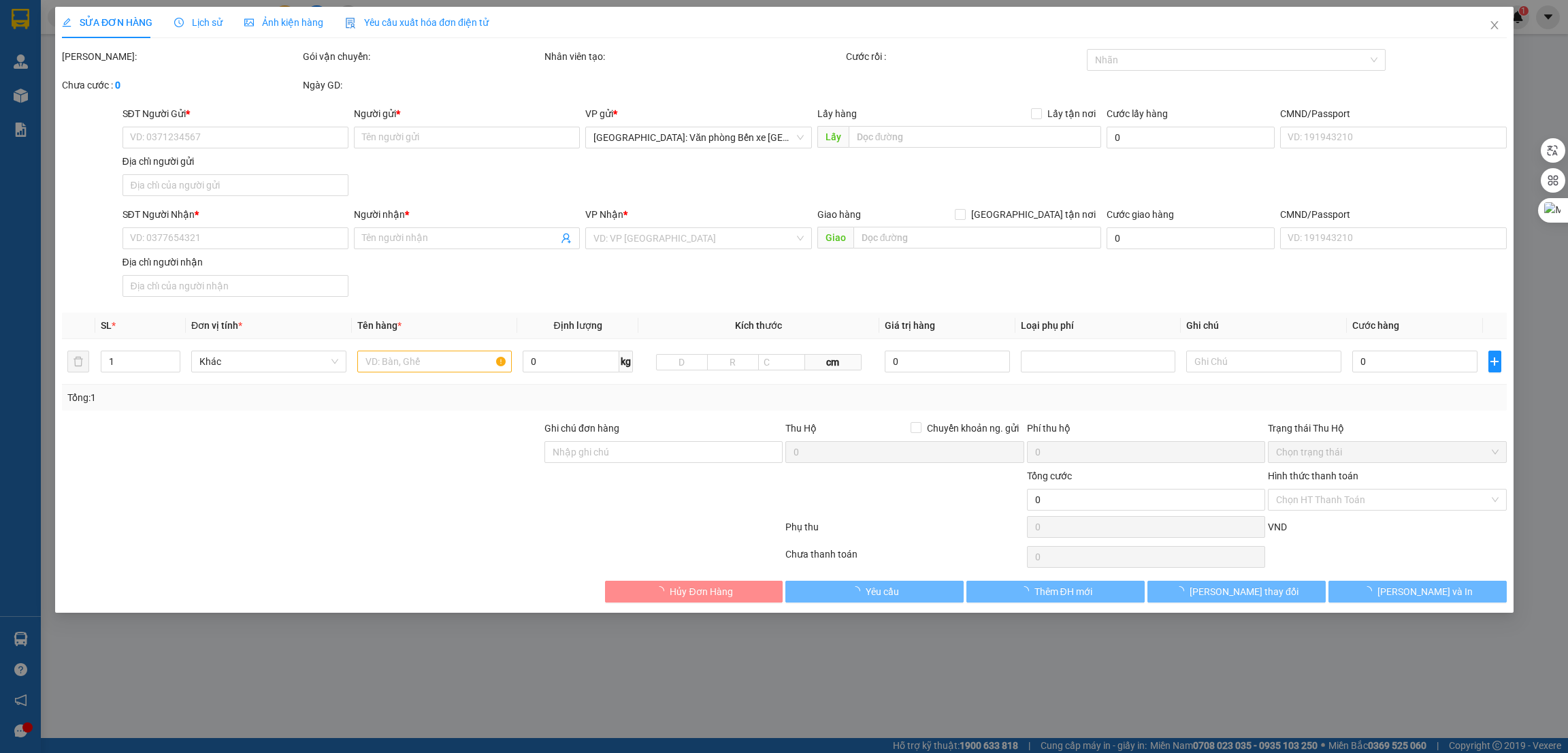
type input "0908185883"
type input "vinh"
checkbox input "true"
type input "InterContinental Hạ Long, tp hạ long"
type input "0908185883"
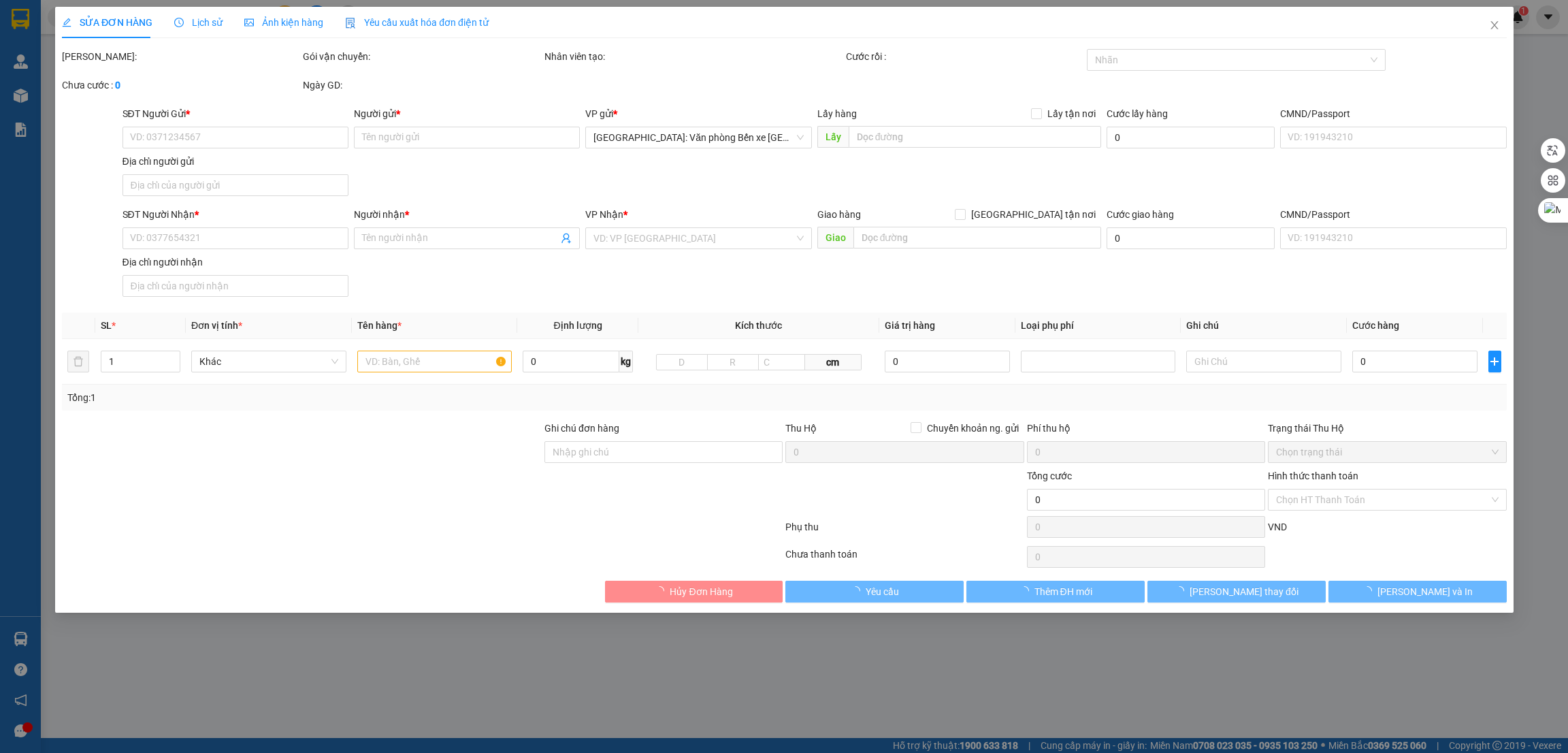
type input "Vinh"
type input "1.180.000"
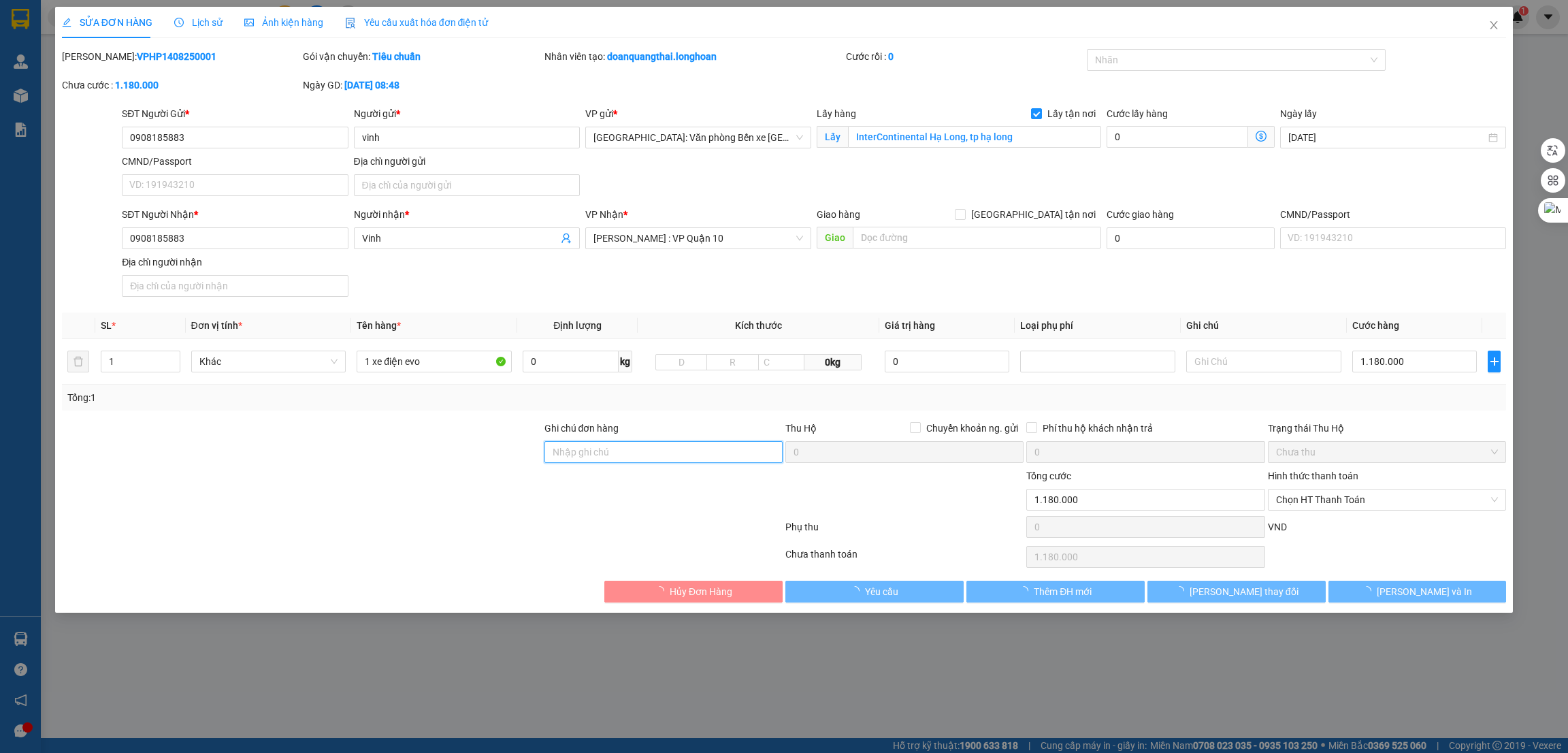
click at [603, 455] on input "Ghi chú đơn hàng" at bounding box center [663, 452] width 238 height 22
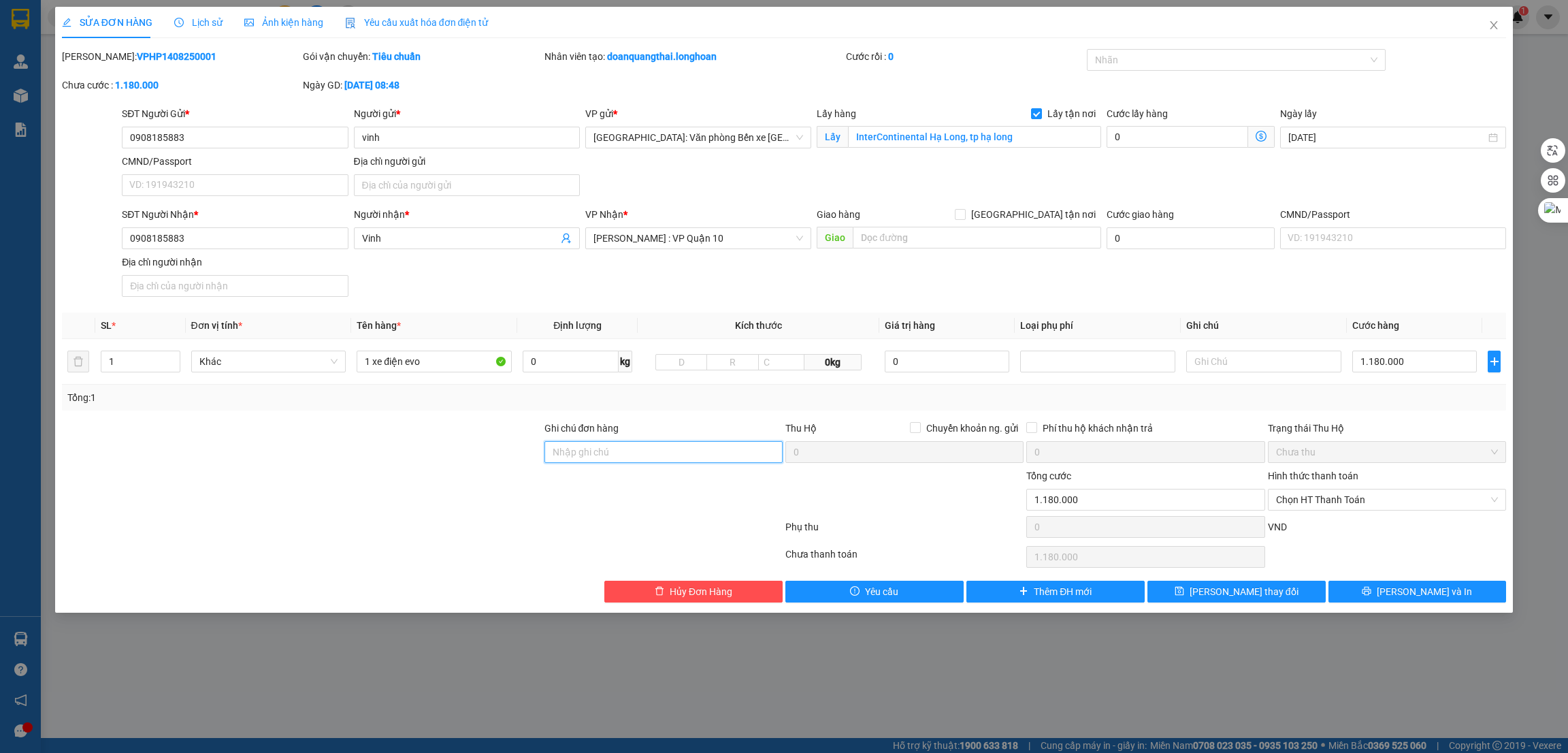
type input "1 CHÌA KHÓA"
click at [439, 368] on input "1 xe điện evo" at bounding box center [434, 361] width 155 height 22
type input "1 xe điện evo 59-P3 476.61"
click at [1409, 594] on span "Lưu và In" at bounding box center [1424, 592] width 96 height 15
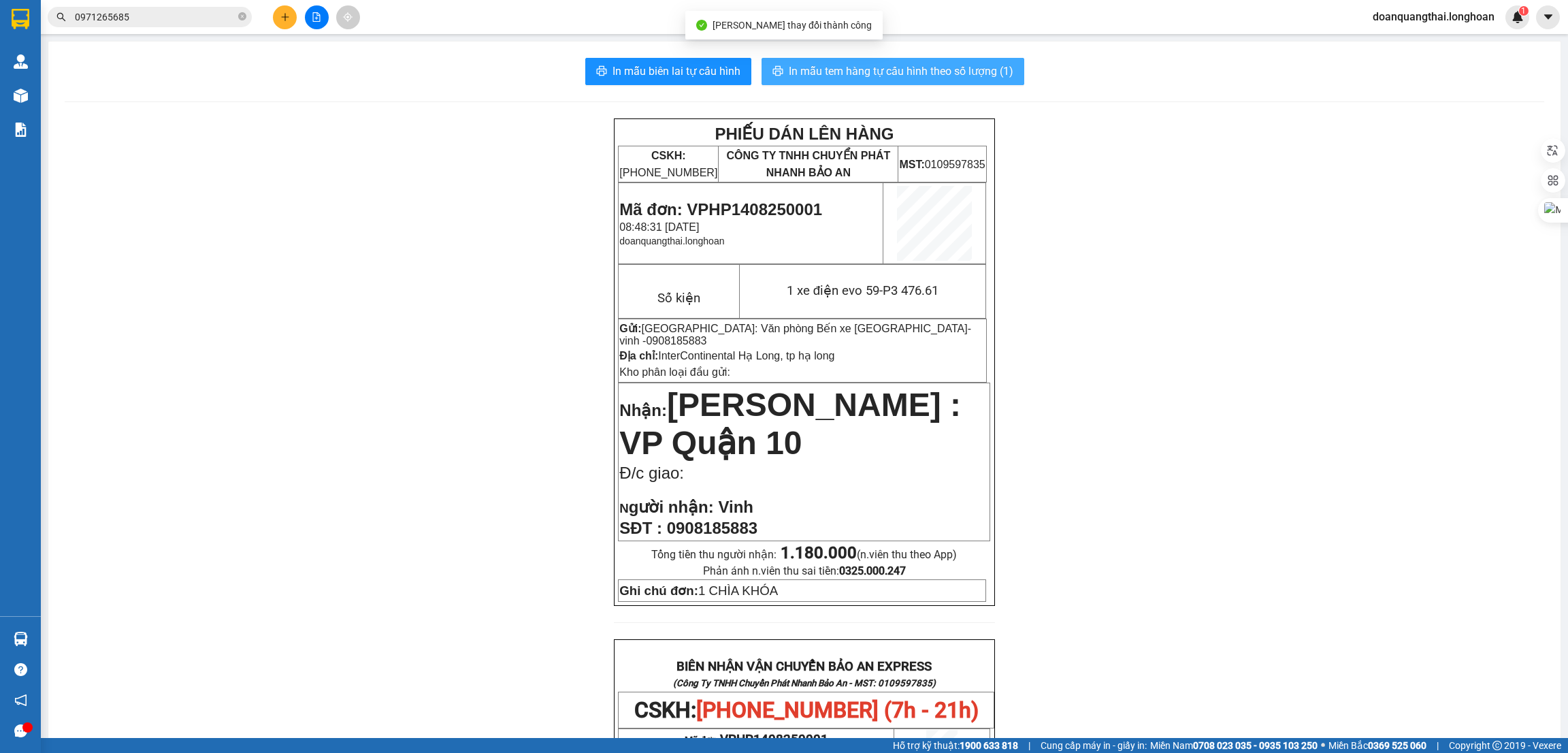
click at [820, 74] on span "In mẫu tem hàng tự cấu hình theo số lượng (1)" at bounding box center [901, 71] width 225 height 17
click at [1113, 528] on div "PHIẾU DÁN LÊN HÀNG CSKH: 1900.06.88.33 CÔNG TY TNHH CHUYỂN PHÁT NHANH BẢO AN MS…" at bounding box center [804, 708] width 1479 height 1181
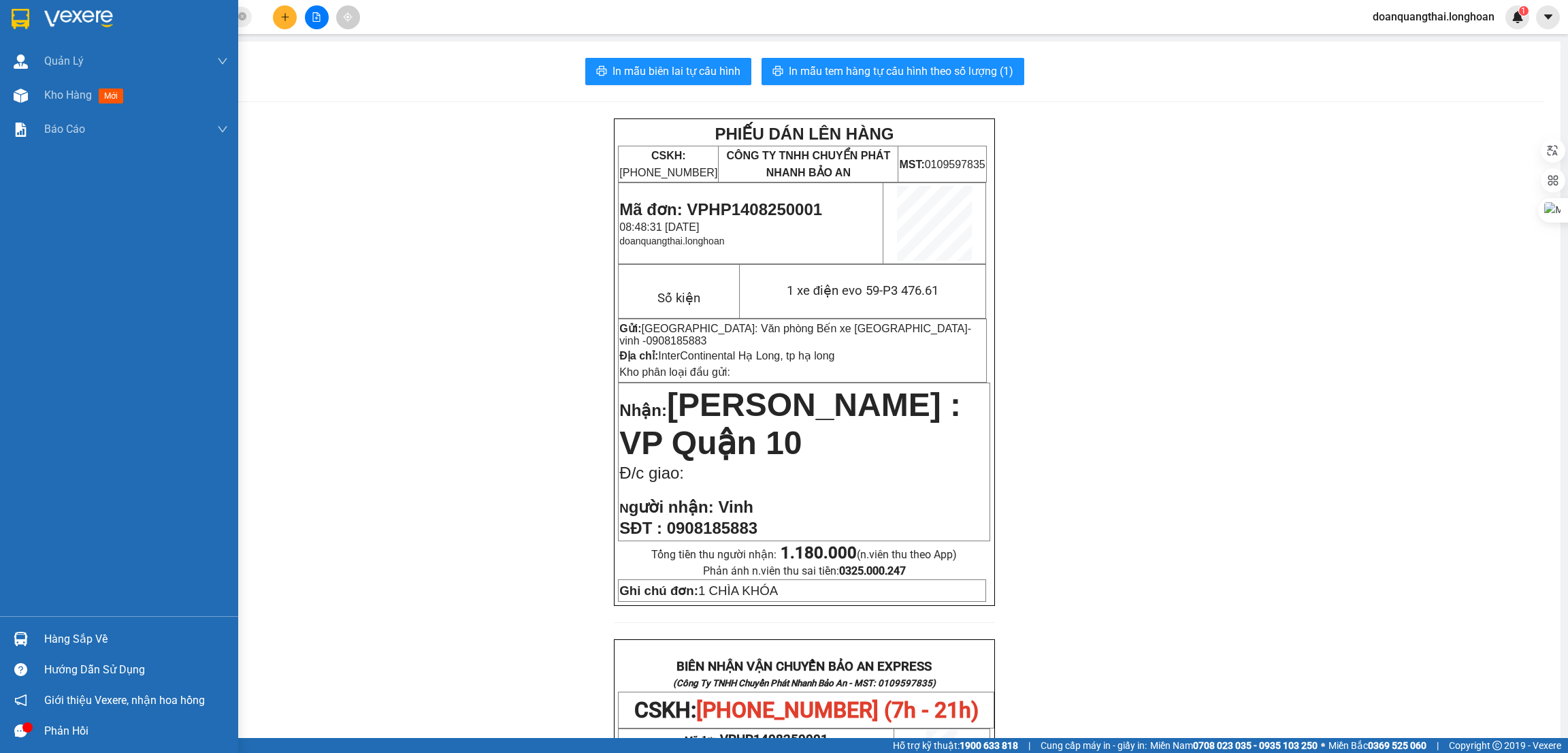
click at [34, 29] on div at bounding box center [119, 22] width 238 height 44
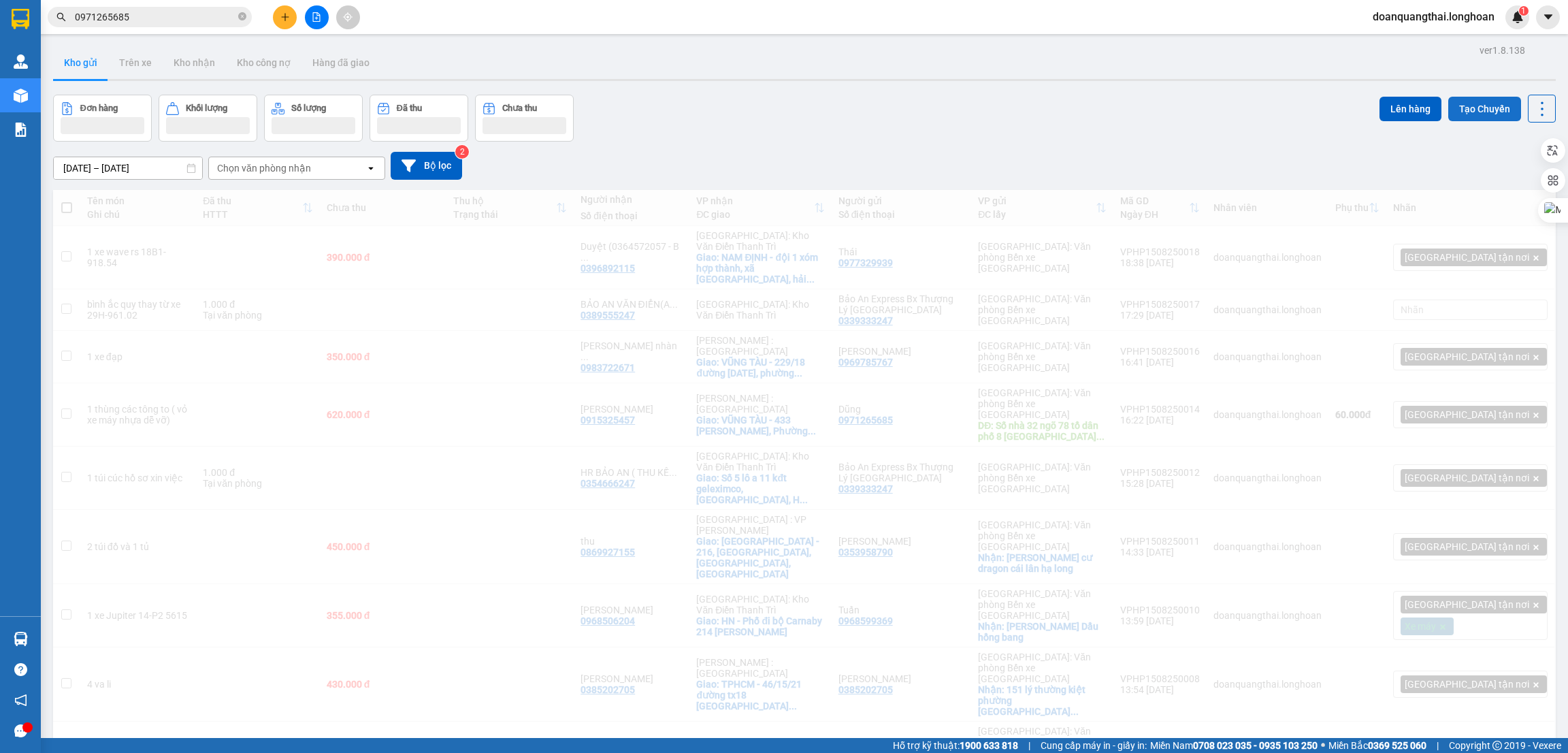
click at [1475, 109] on button "Tạo Chuyến" at bounding box center [1485, 109] width 73 height 25
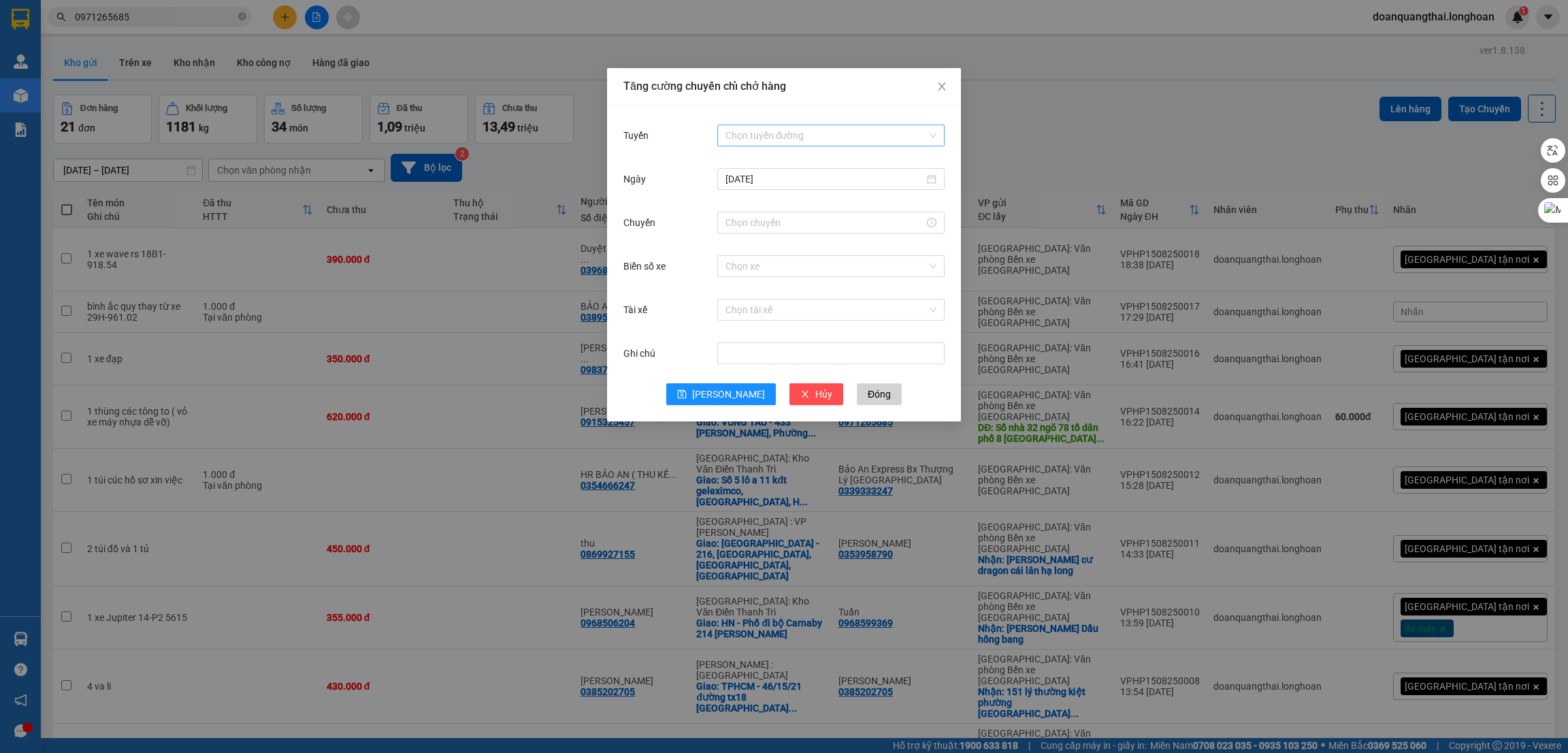
click at [810, 137] on input "Tuyến" at bounding box center [826, 135] width 201 height 21
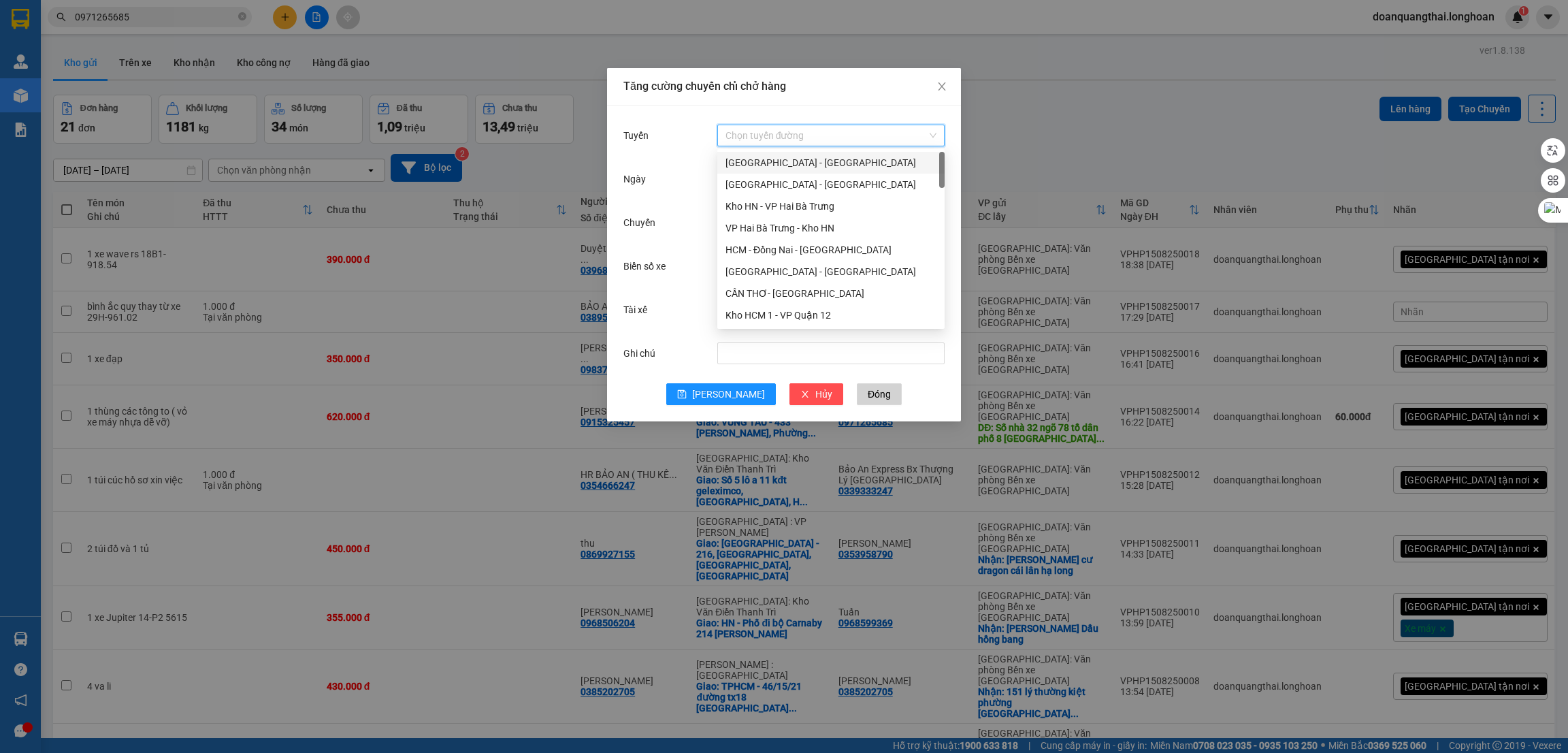
click at [810, 156] on div "Hải Phòng - Hà Nội" at bounding box center [831, 163] width 211 height 15
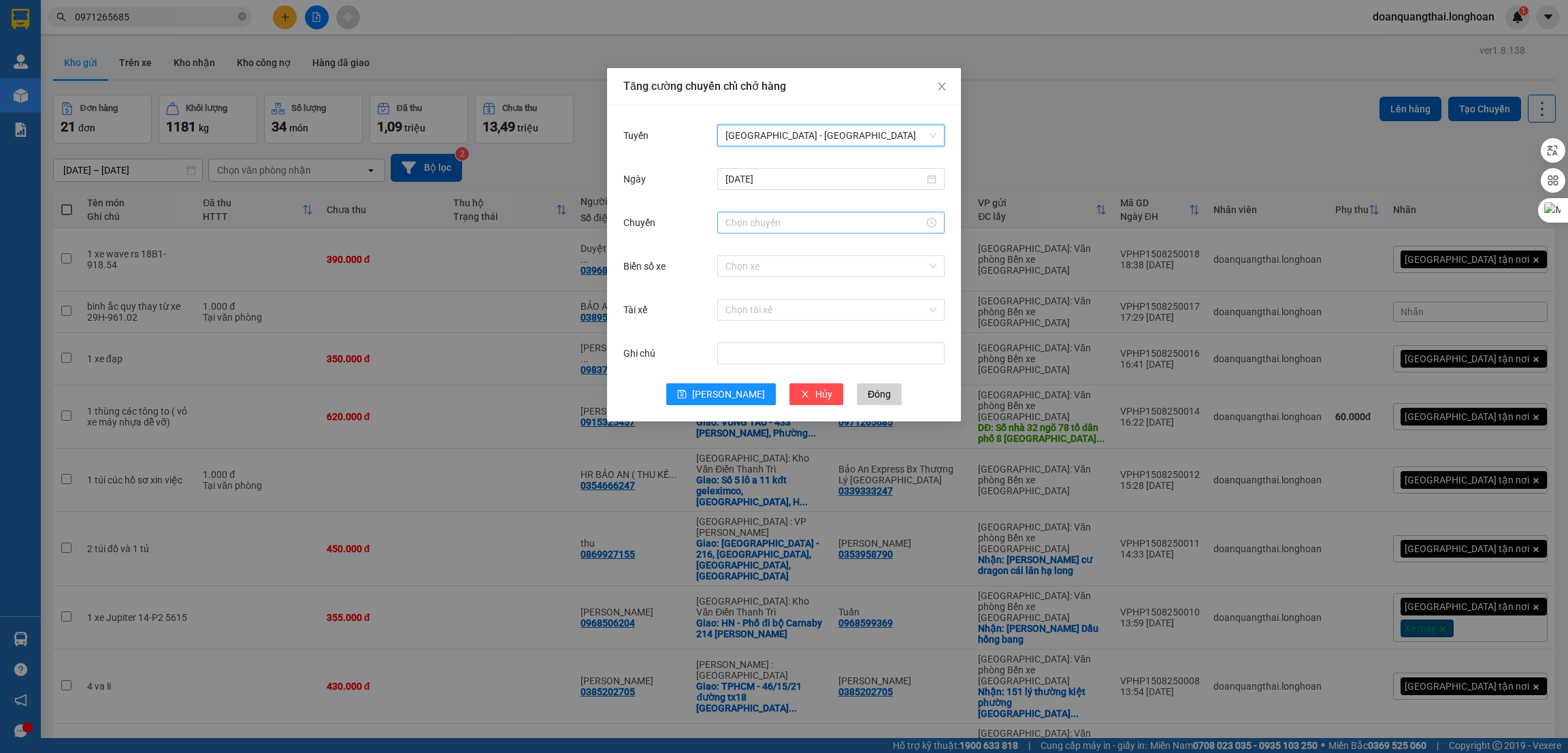
click at [770, 226] on input "Chuyến" at bounding box center [825, 223] width 199 height 15
click at [732, 677] on div "23" at bounding box center [736, 687] width 38 height 19
click at [766, 429] on button "OK" at bounding box center [773, 429] width 24 height 16
click at [732, 401] on button "Lưu" at bounding box center [721, 394] width 109 height 22
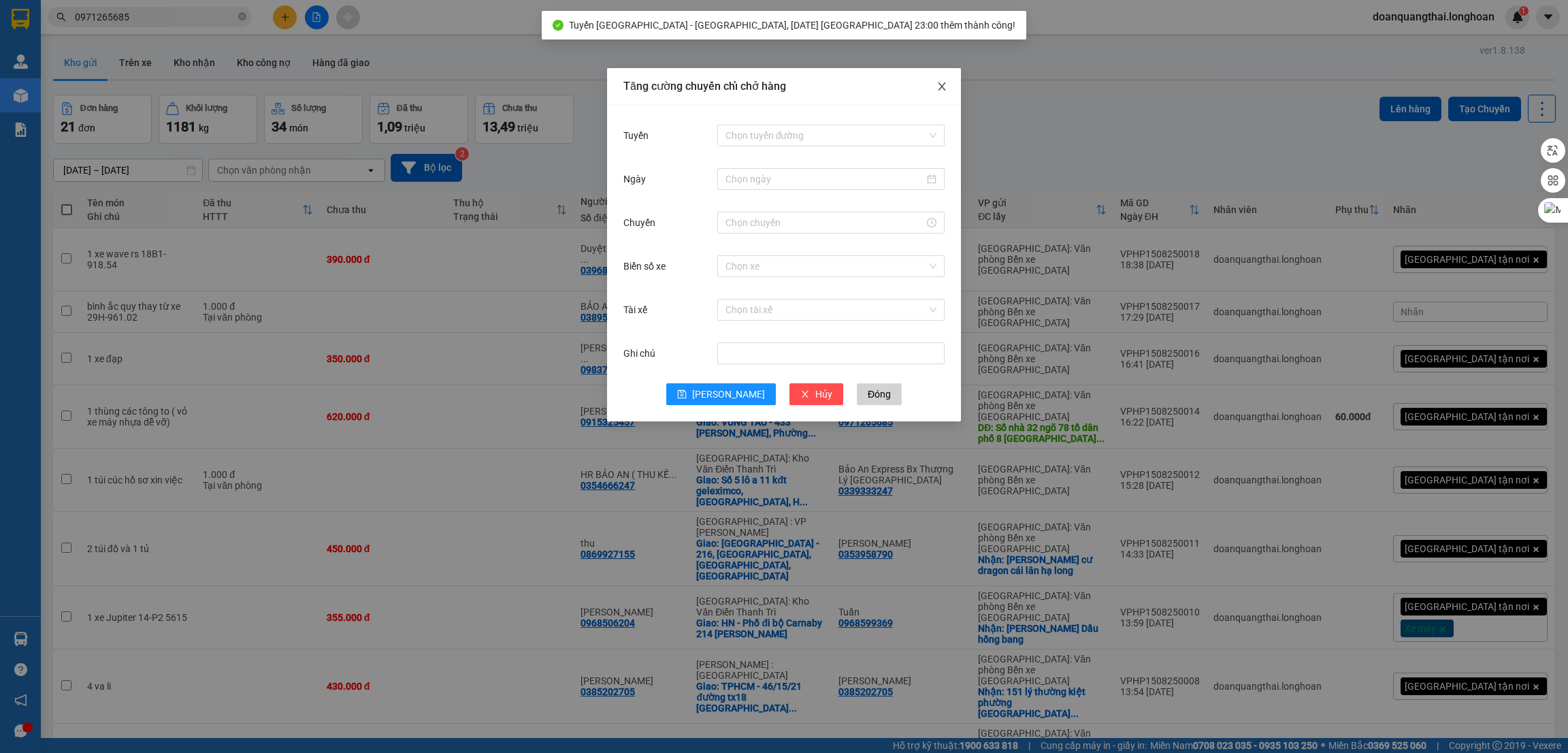
click at [939, 91] on icon "close" at bounding box center [942, 87] width 11 height 11
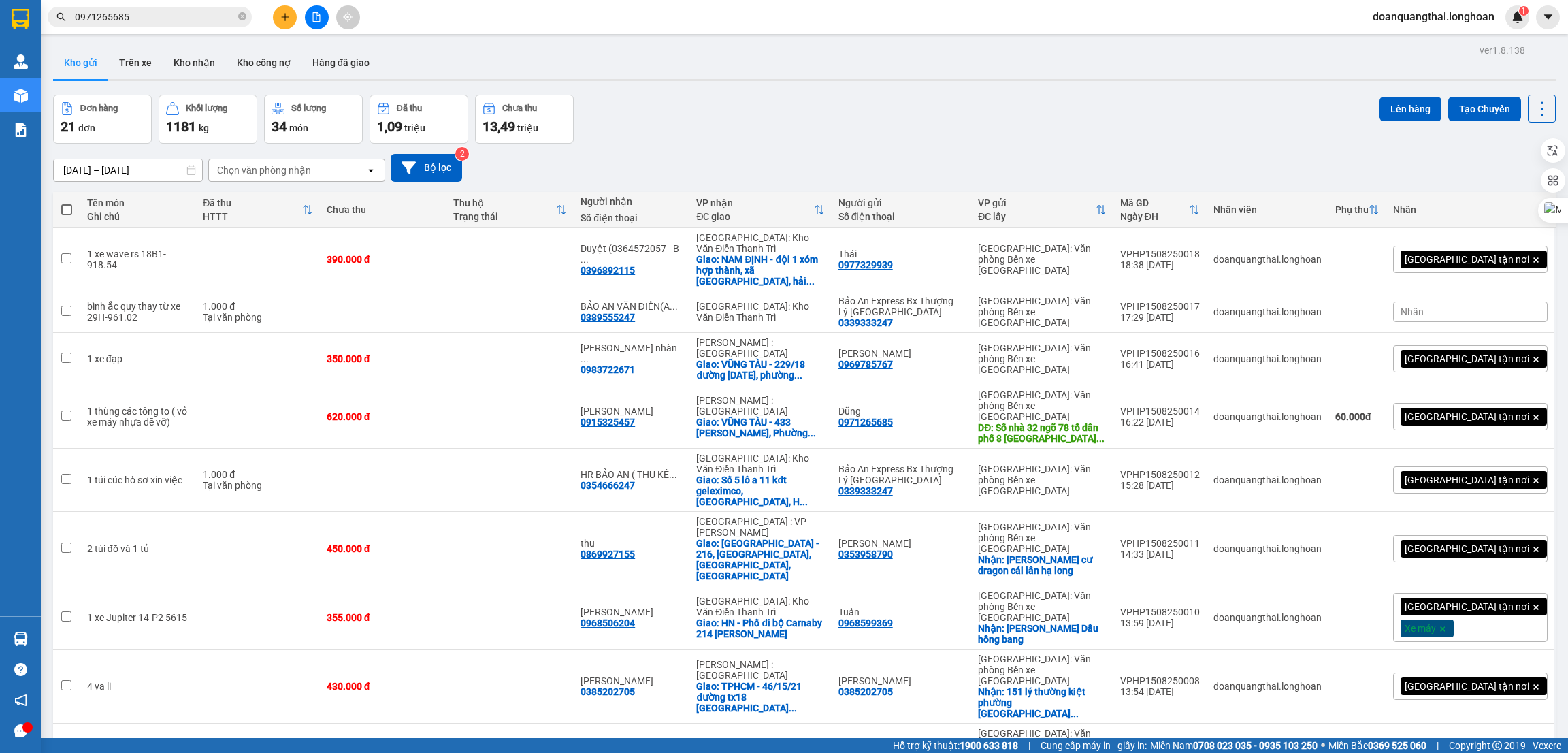
click at [69, 212] on span at bounding box center [67, 210] width 11 height 11
click at [67, 203] on input "checkbox" at bounding box center [67, 203] width 0 height 0
checkbox input "true"
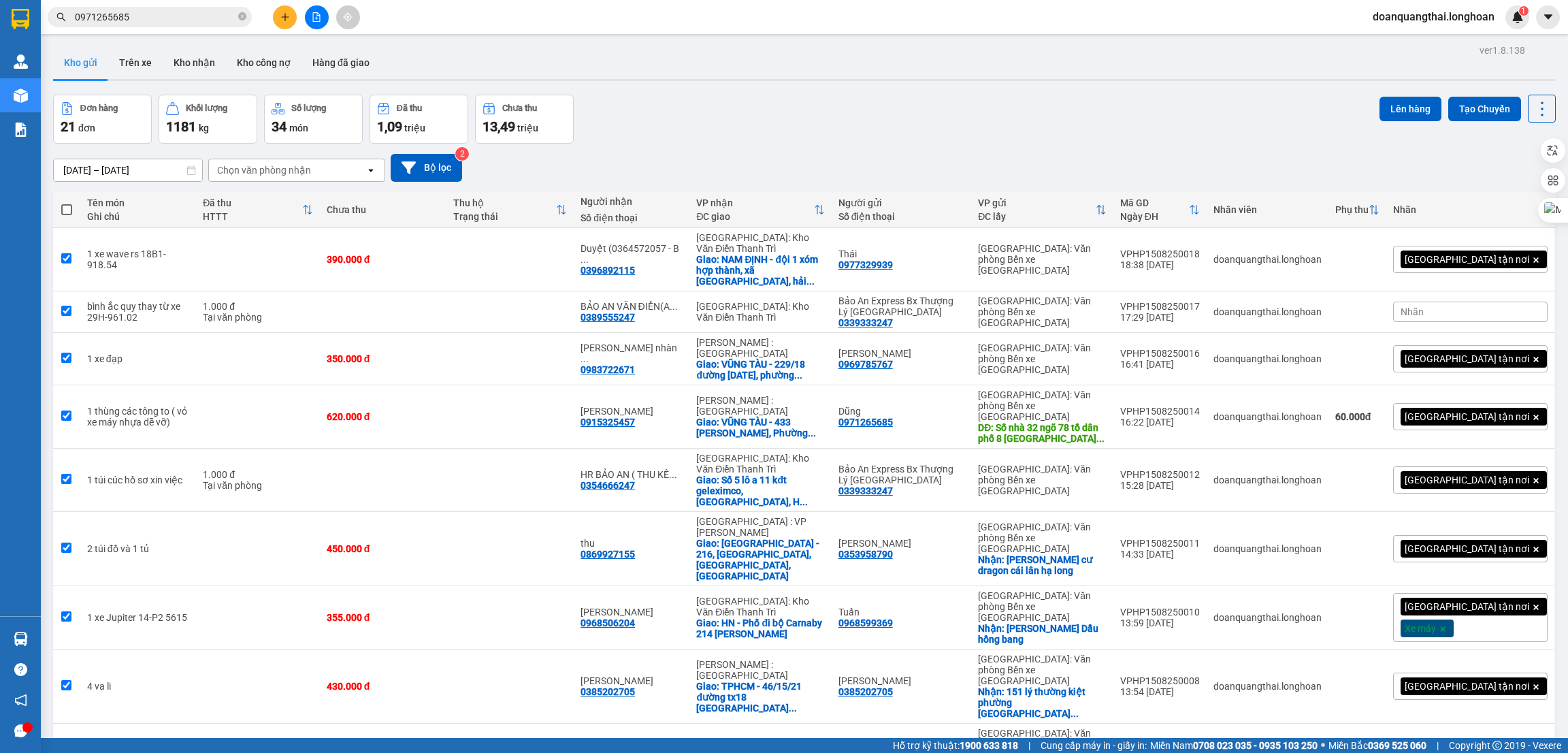
checkbox input "true"
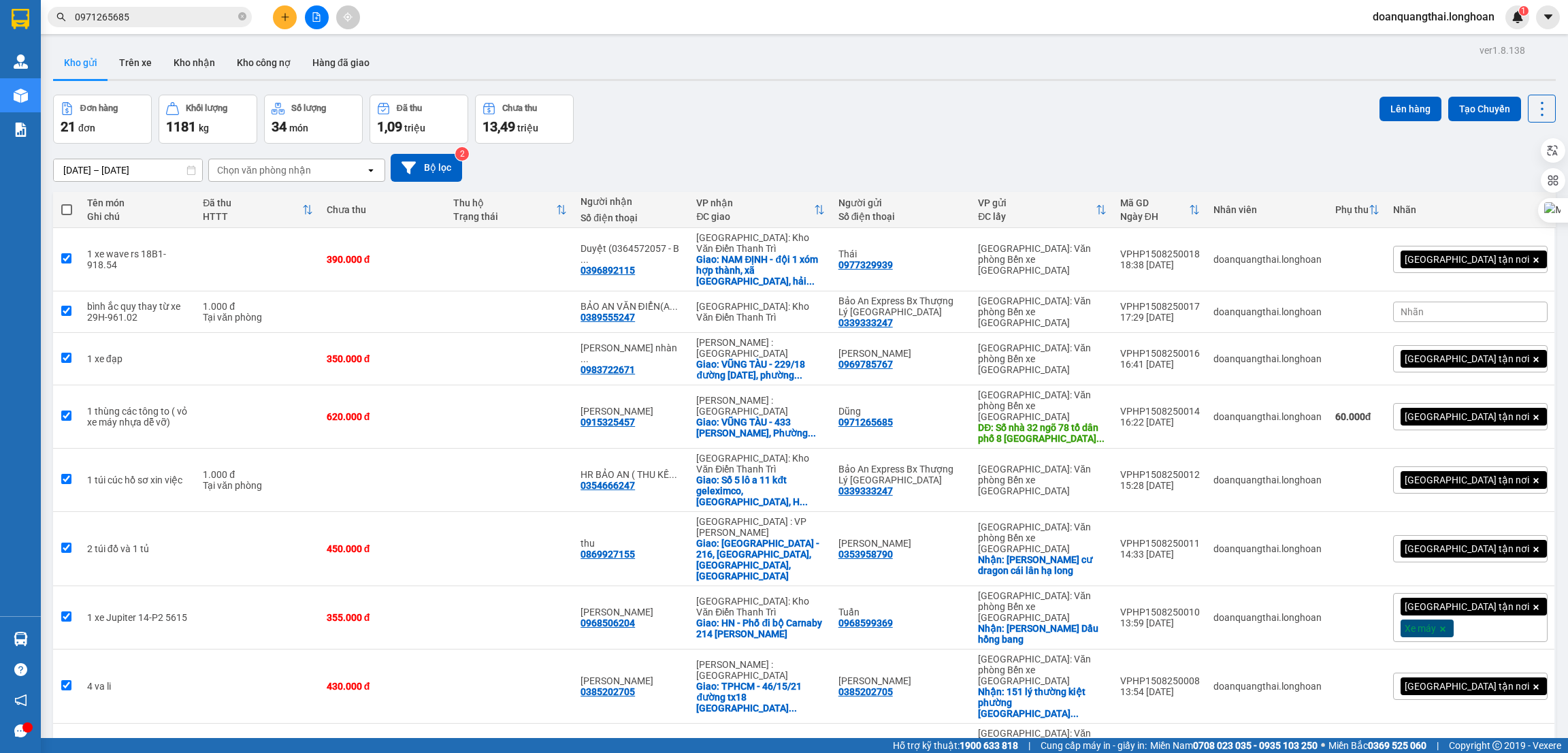
checkbox input "true"
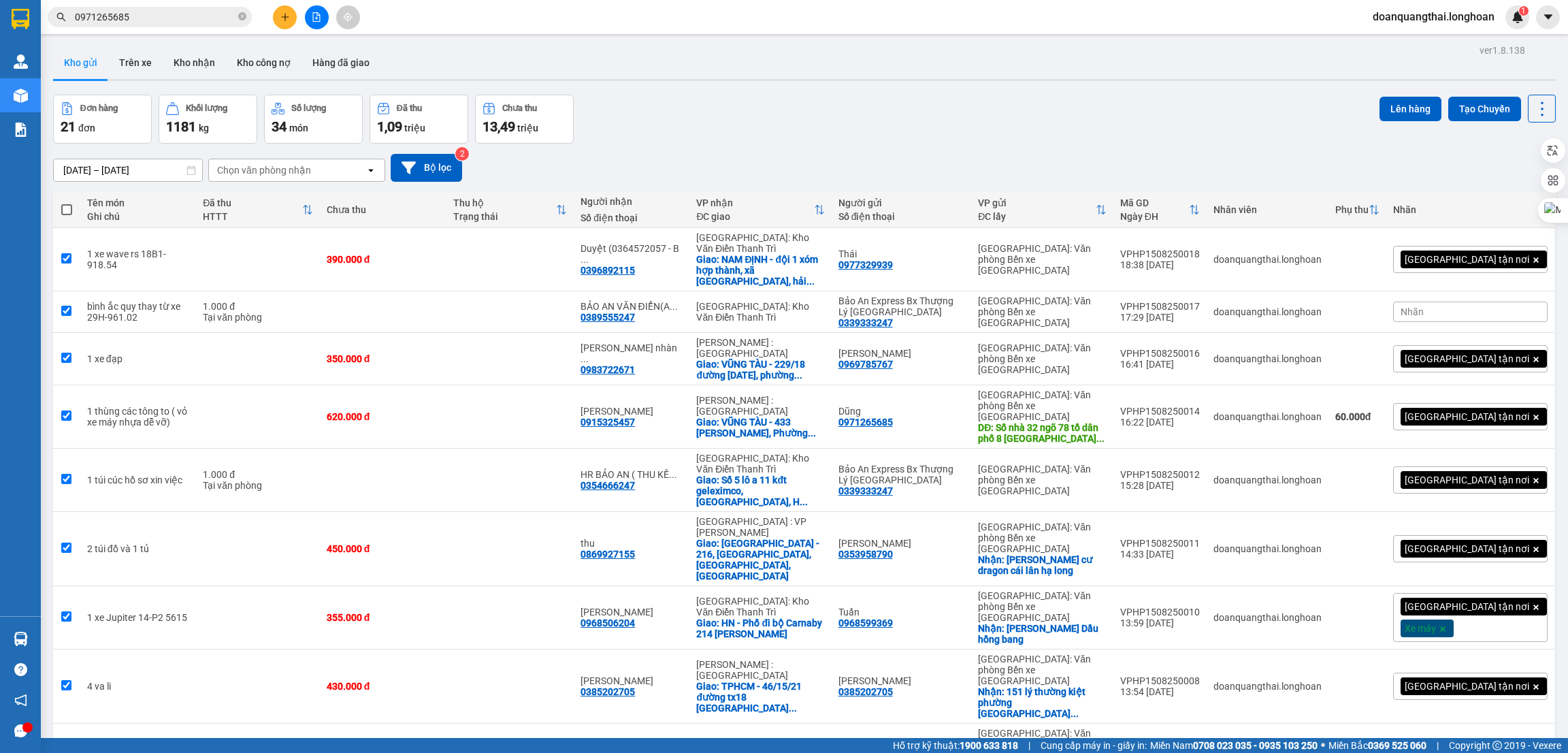
checkbox input "true"
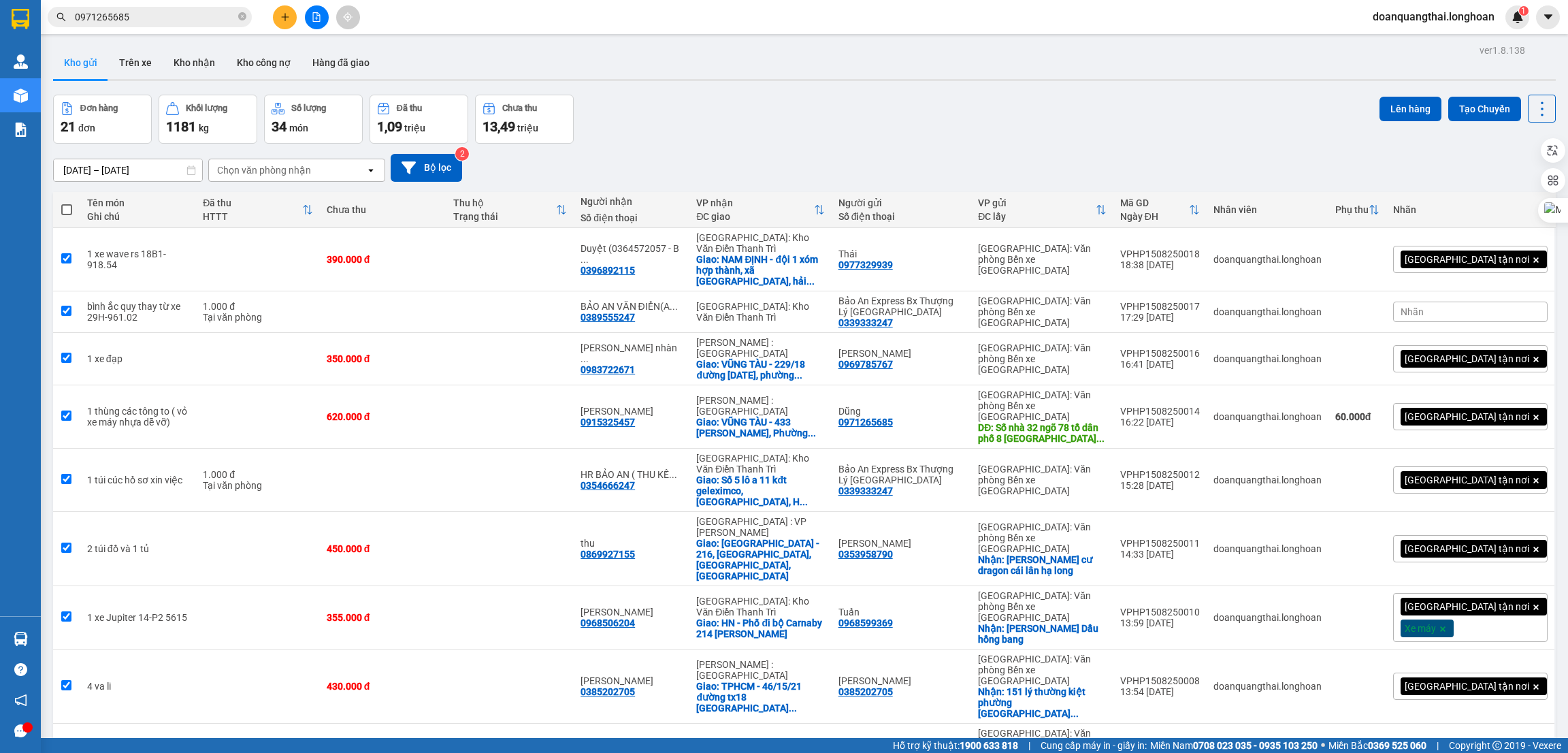
checkbox input "true"
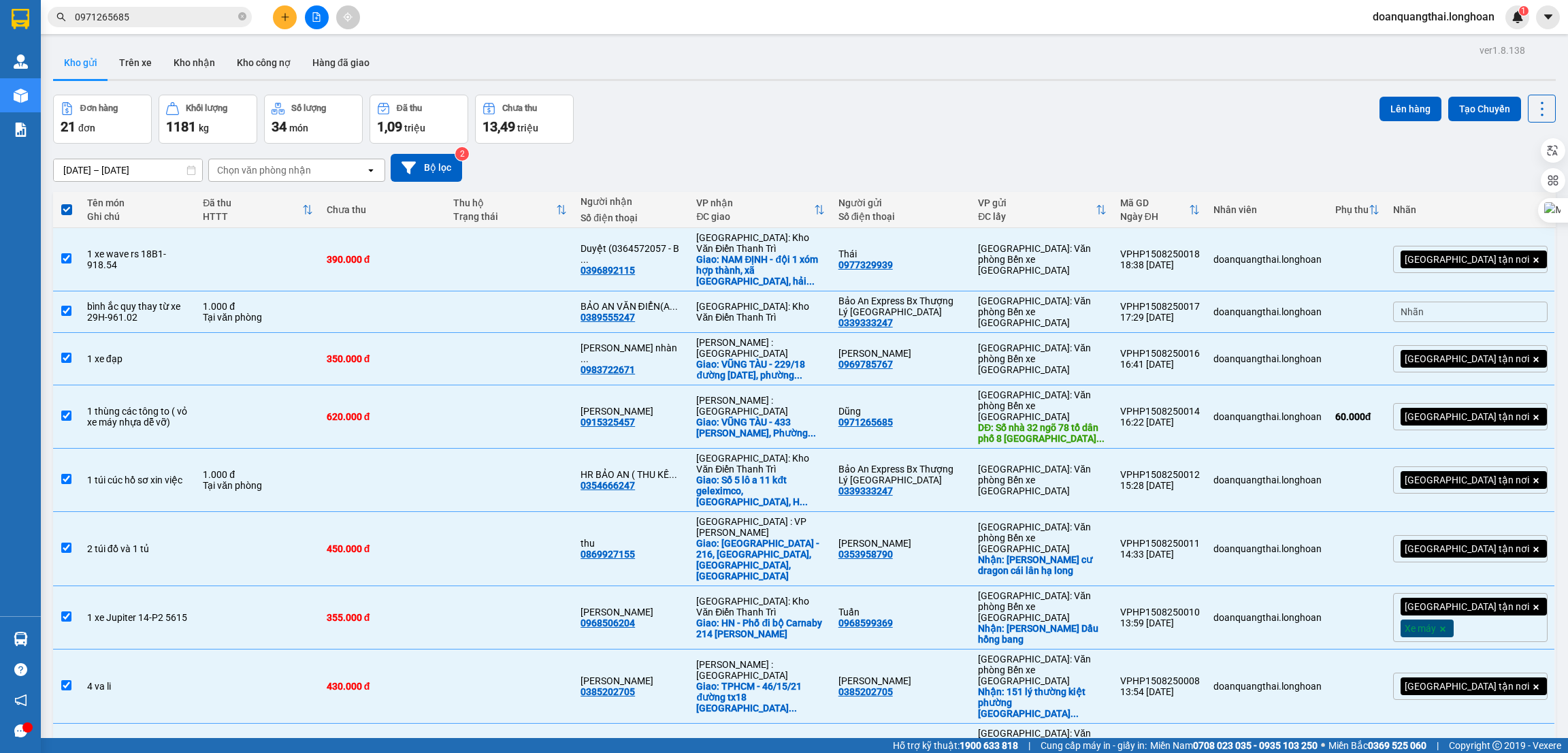
checkbox input "false"
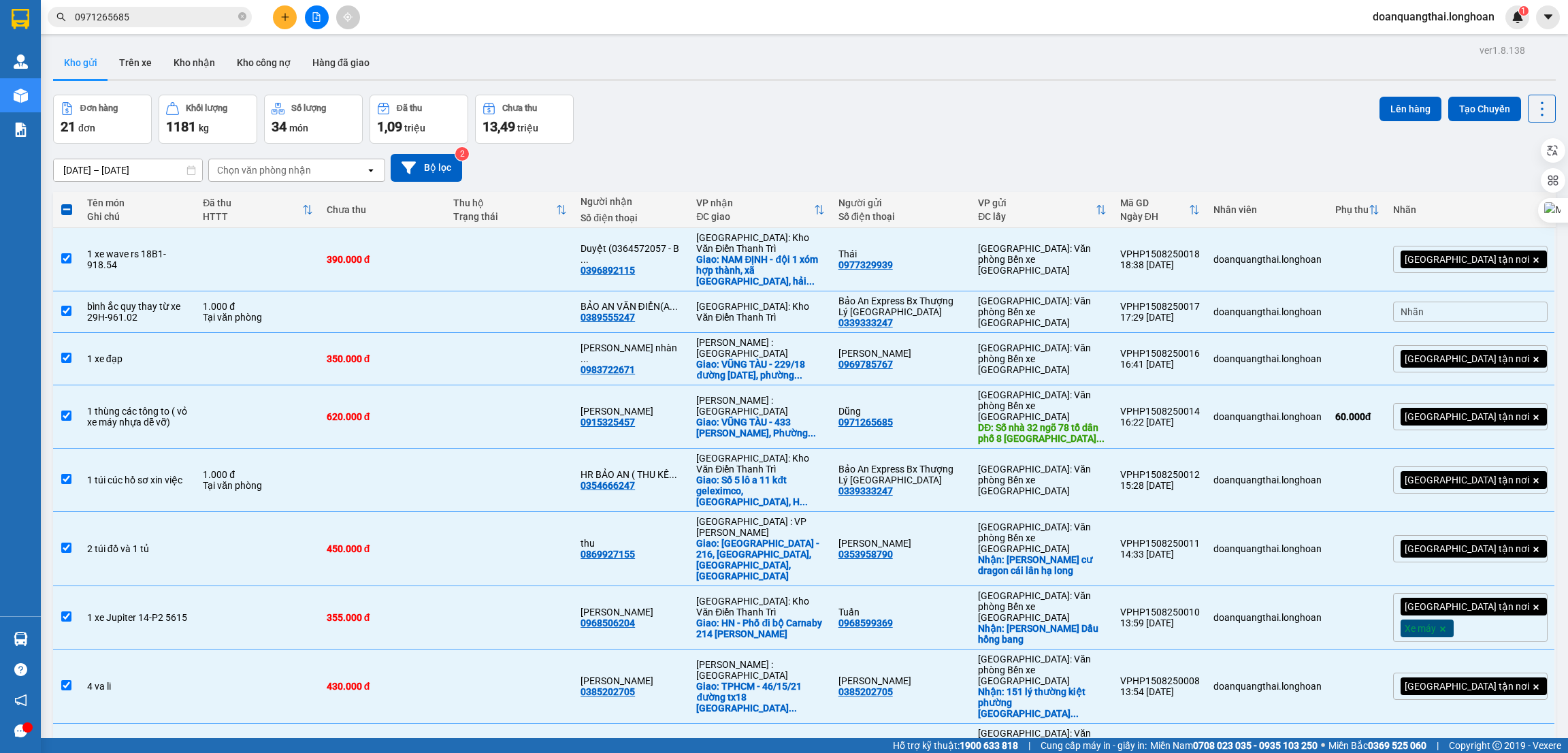
checkbox input "false"
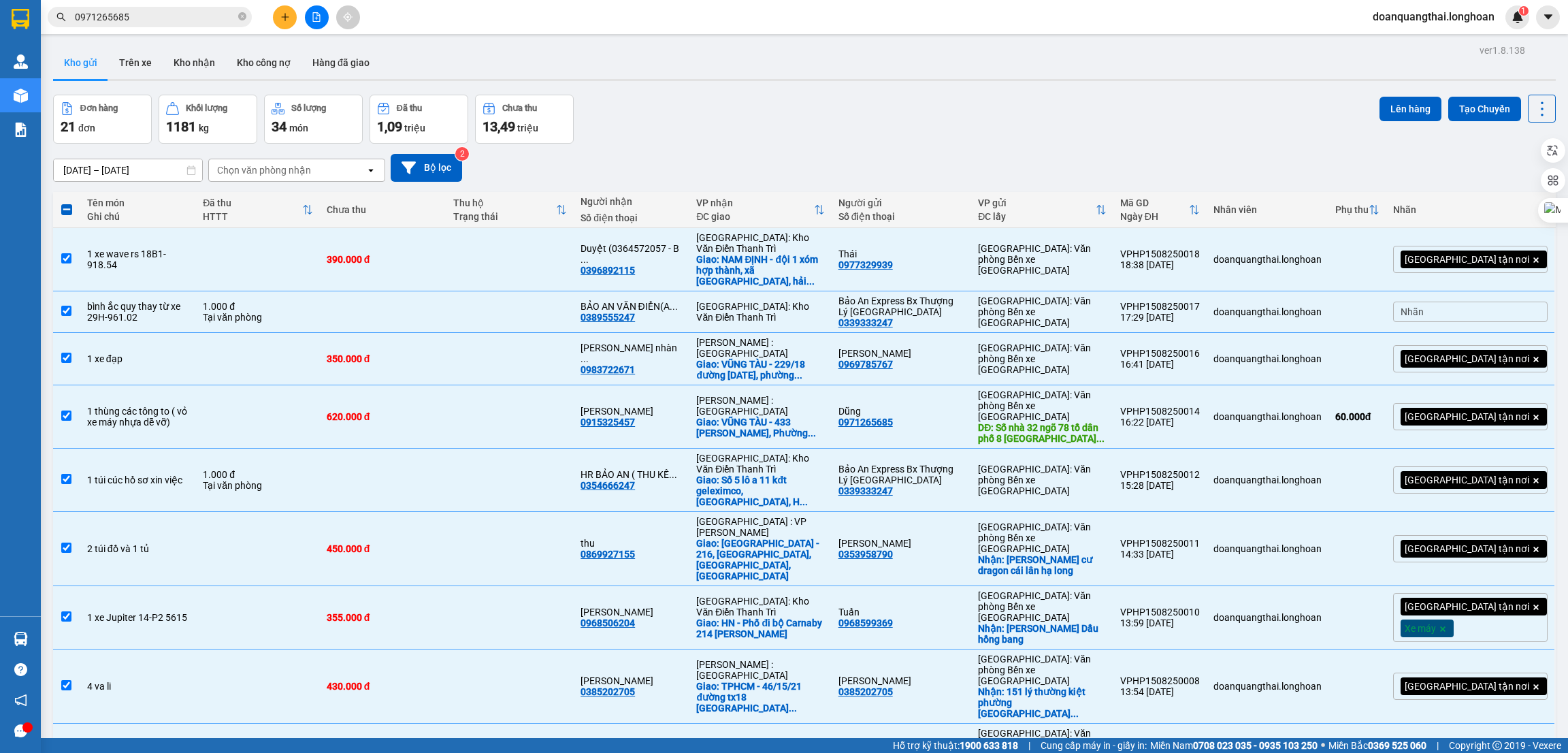
checkbox input "false"
click at [65, 752] on input "checkbox" at bounding box center [66, 759] width 10 height 10
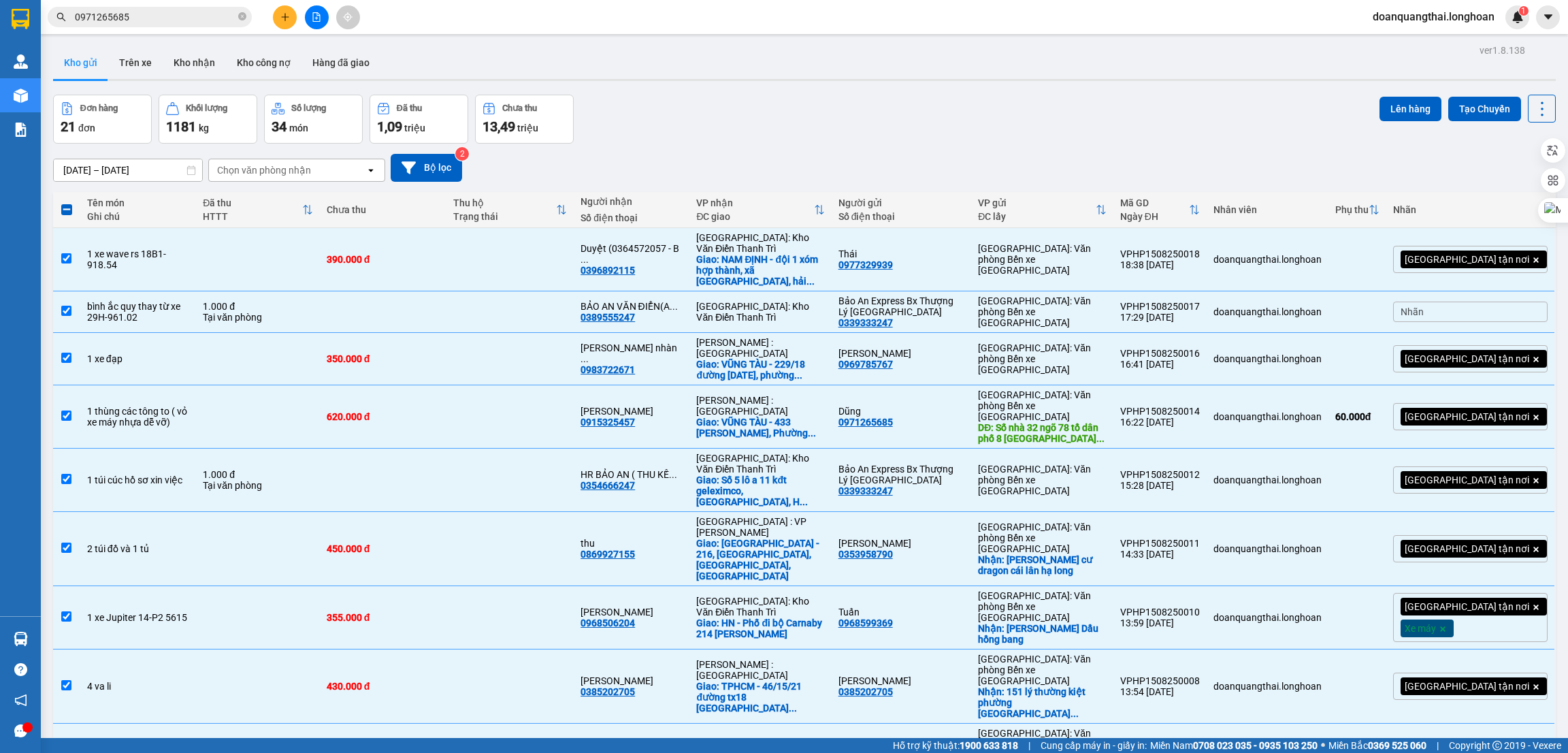
checkbox input "false"
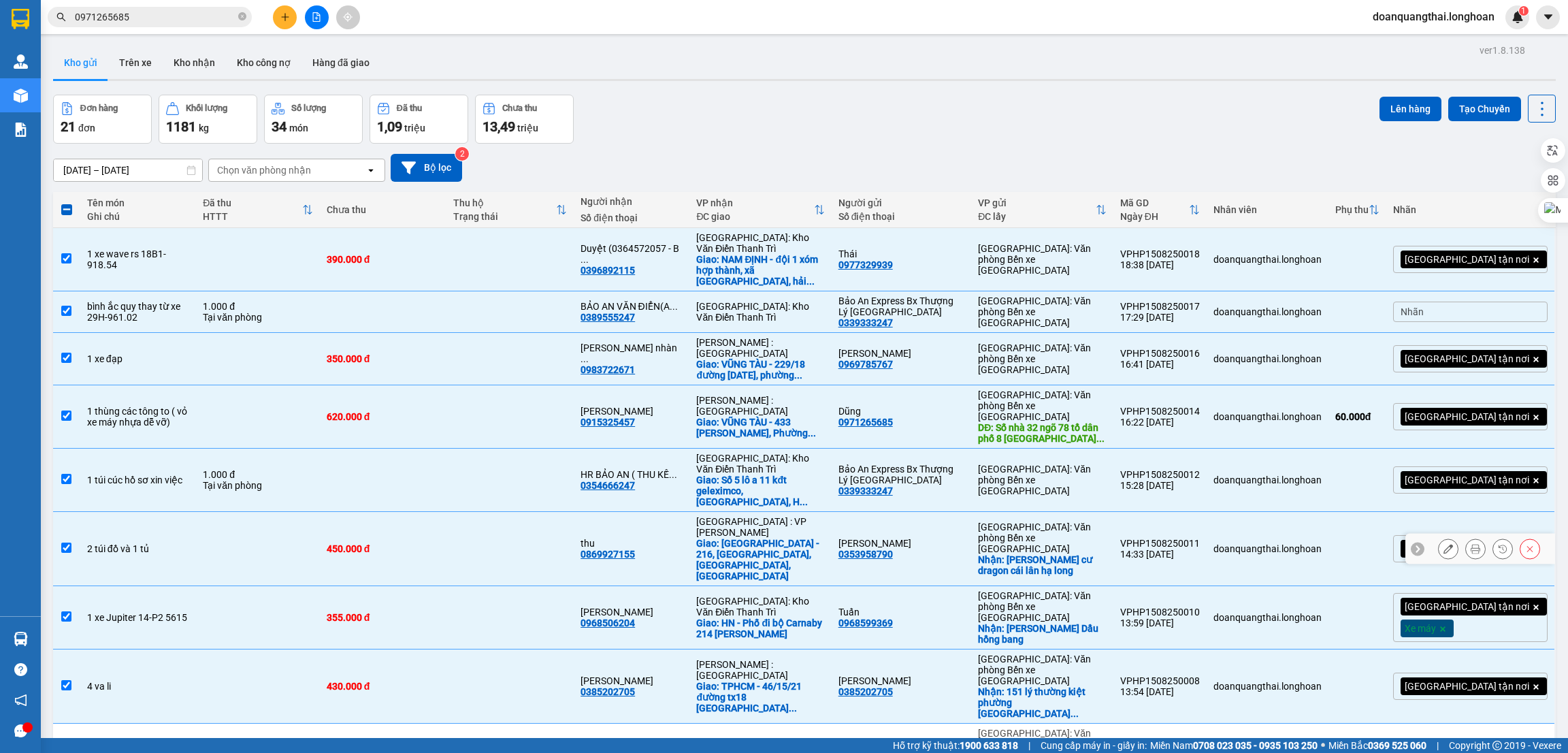
click at [67, 542] on input "checkbox" at bounding box center [66, 547] width 10 height 10
checkbox input "false"
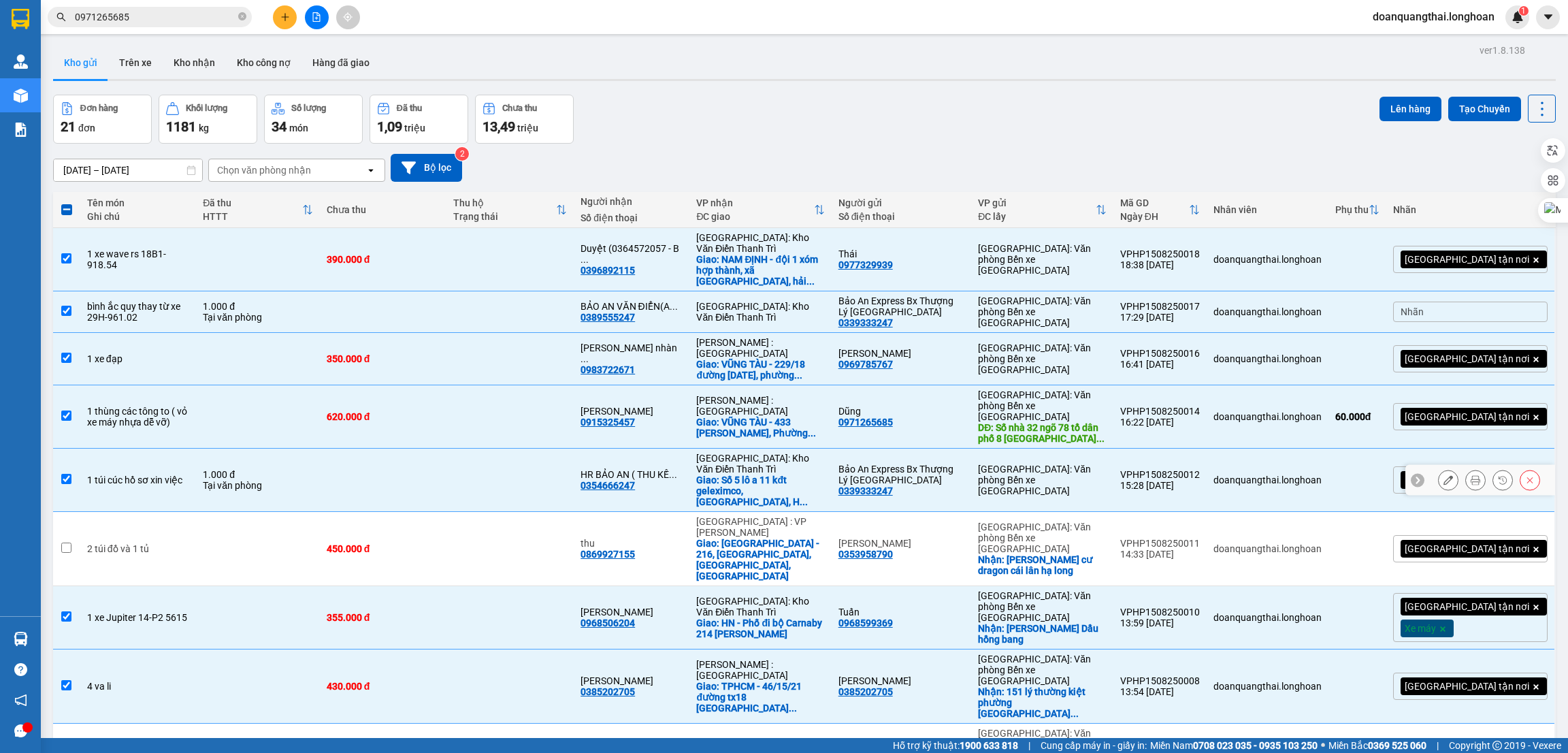
click at [63, 473] on input "checkbox" at bounding box center [66, 478] width 10 height 10
checkbox input "false"
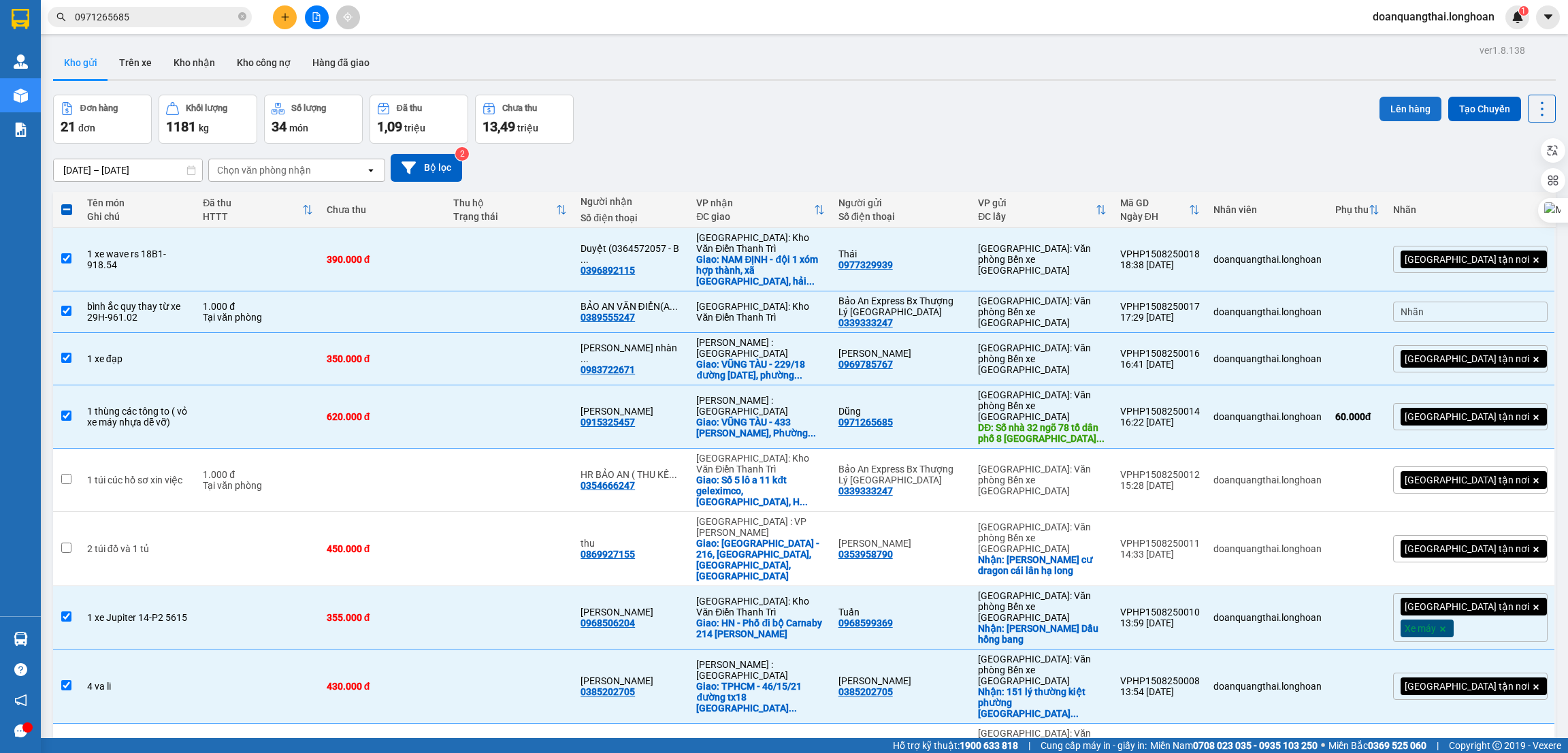
click at [1363, 102] on div "Đơn hàng 21 đơn Khối lượng 1181 kg Số lượng 34 món Đã thu 1,09 triệu Chưa thu 1…" at bounding box center [804, 119] width 1503 height 49
click at [1390, 102] on button "Lên hàng" at bounding box center [1411, 109] width 62 height 25
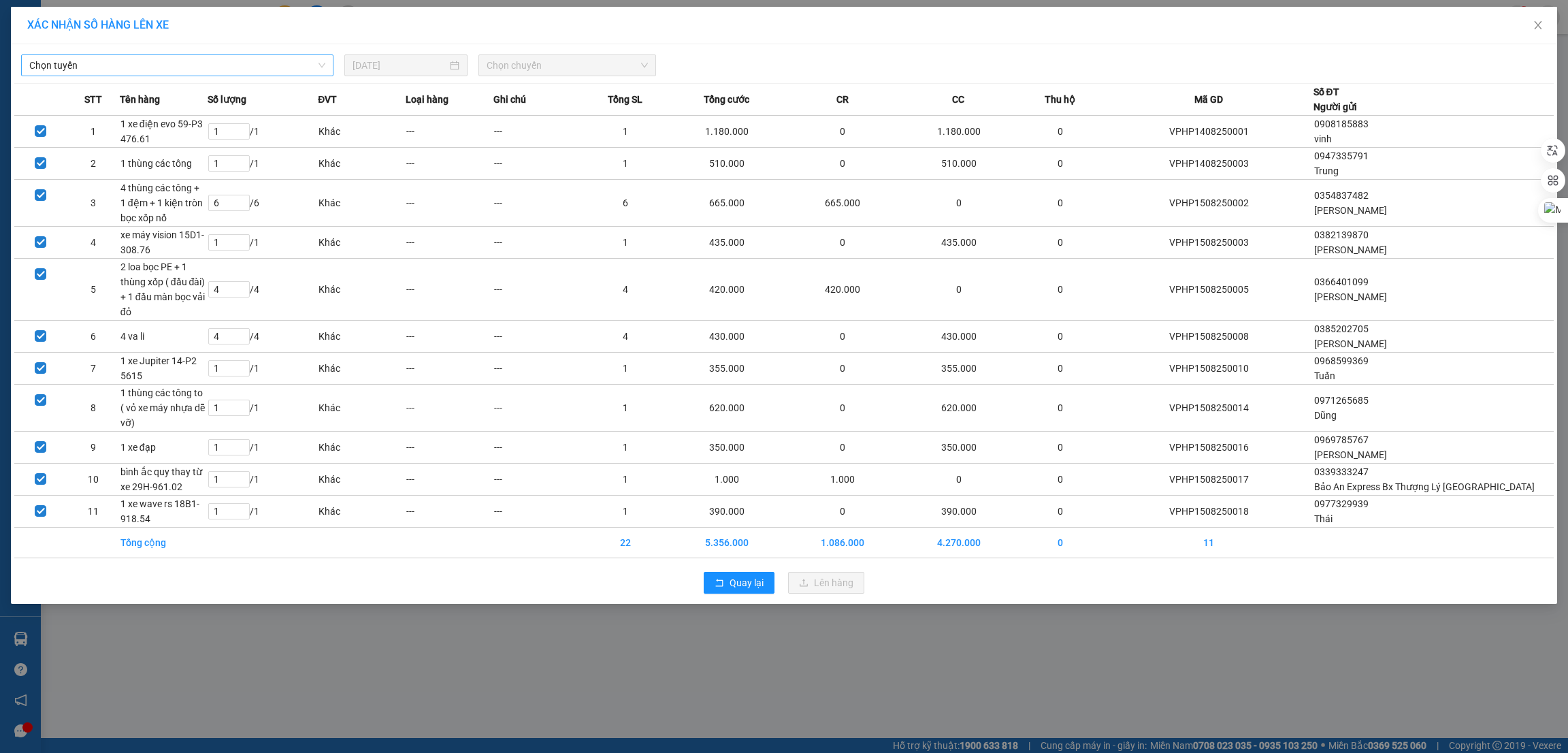
click at [266, 76] on div "Chọn tuyến" at bounding box center [177, 65] width 313 height 22
click at [263, 69] on span "Chọn tuyến" at bounding box center [177, 65] width 296 height 21
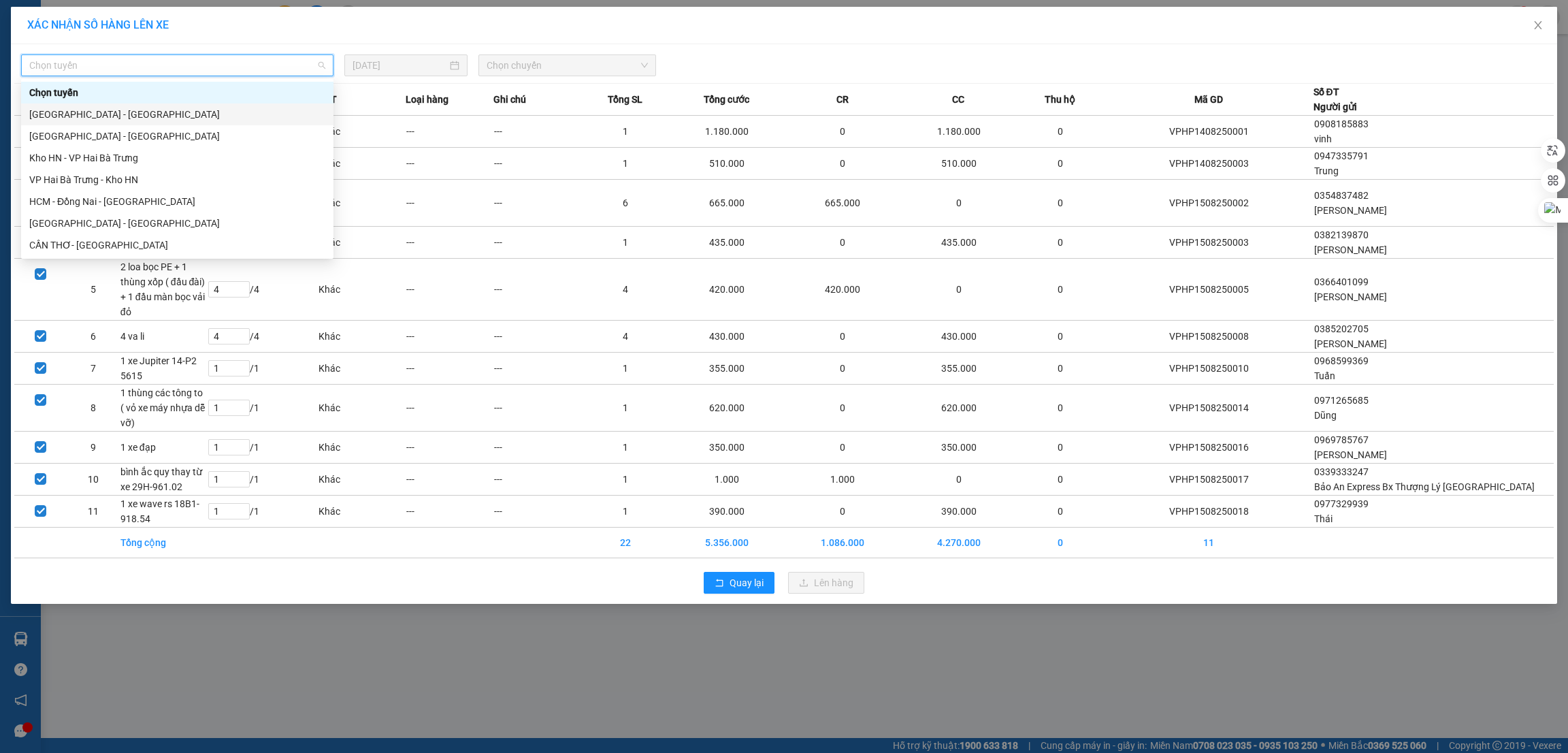
click at [179, 119] on div "Hải Phòng - Hà Nội" at bounding box center [177, 115] width 296 height 15
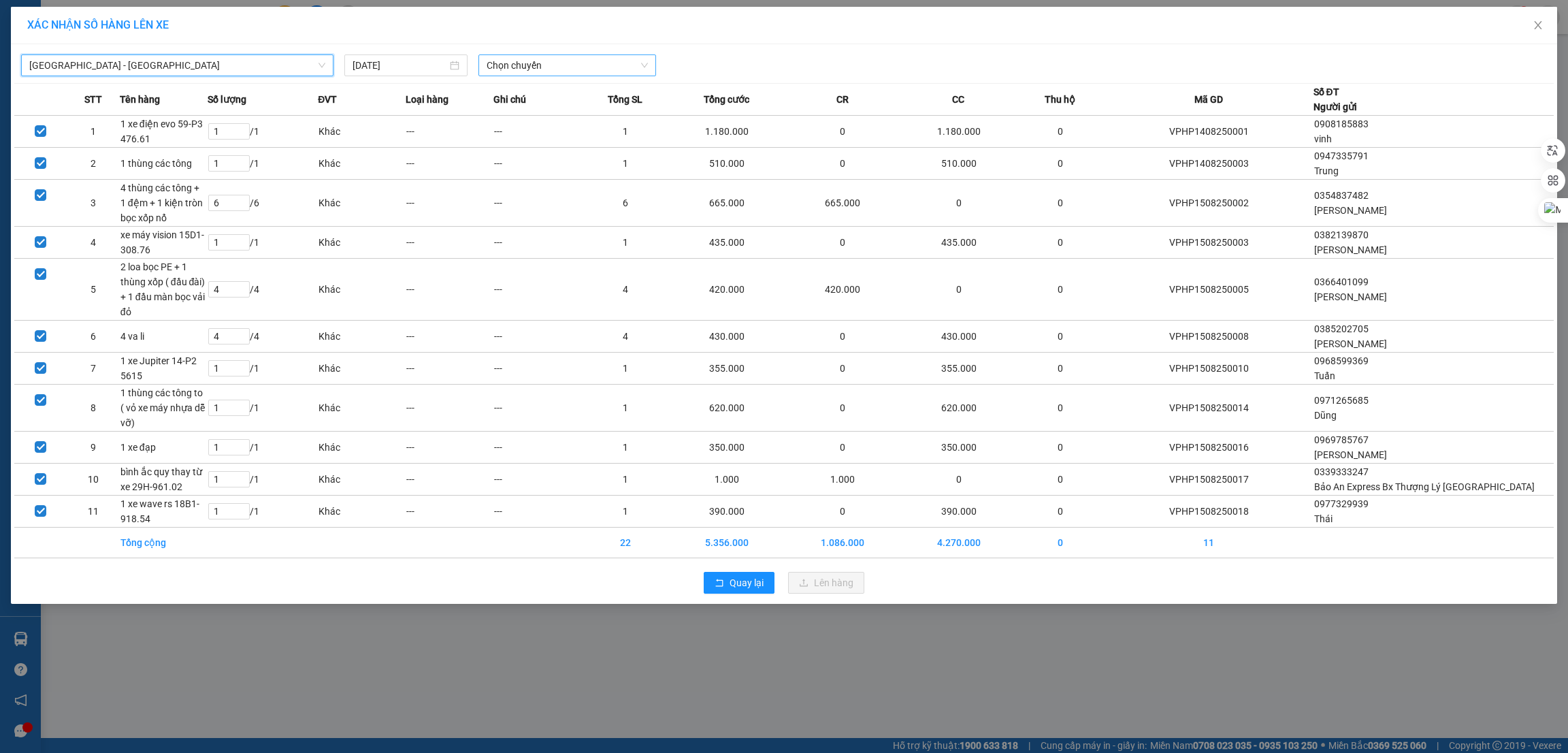
click at [525, 63] on span "Chọn chuyến" at bounding box center [567, 65] width 161 height 21
click at [505, 108] on div "23:00 (TC)" at bounding box center [539, 115] width 107 height 15
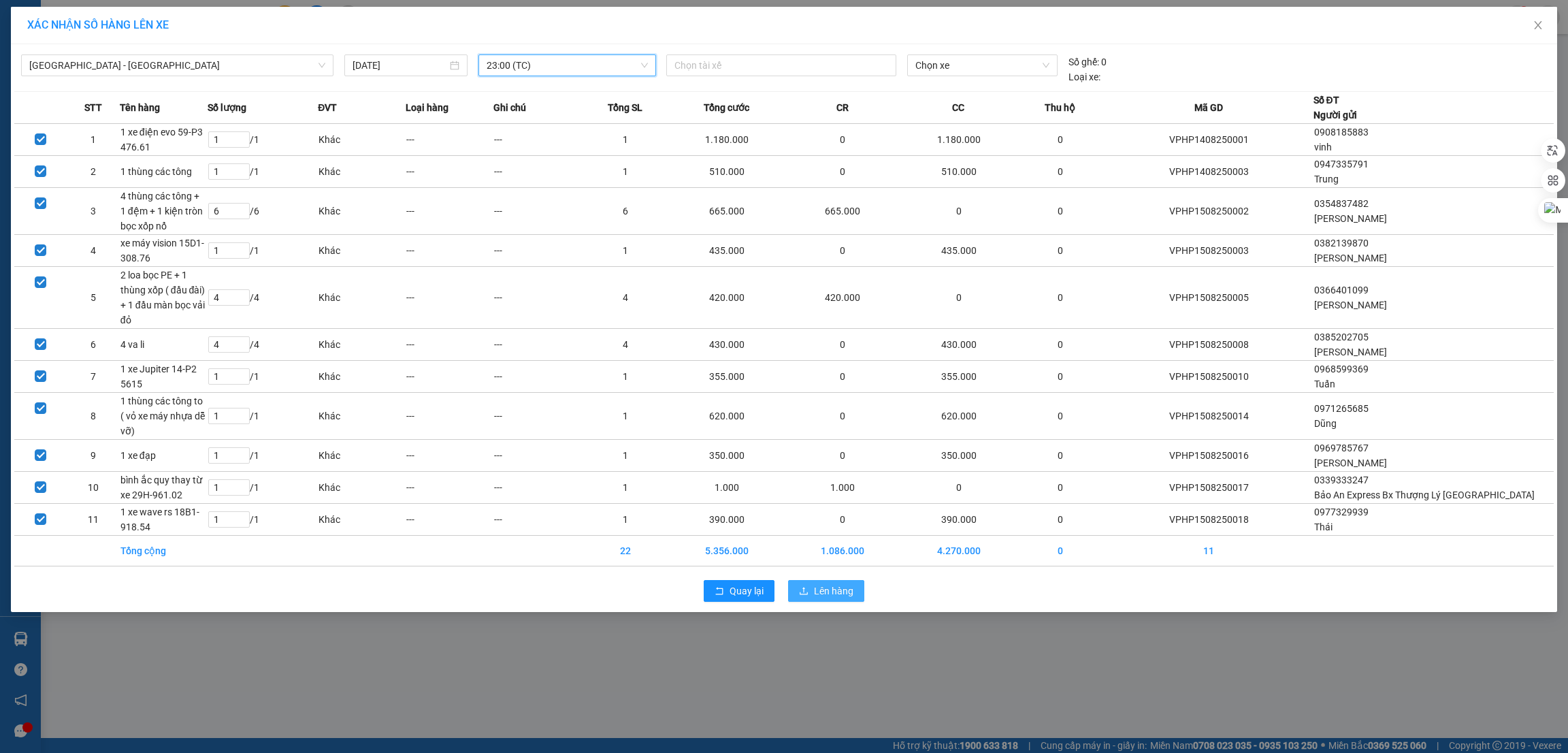
click at [825, 588] on span "Lên hàng" at bounding box center [833, 591] width 39 height 15
